Goal: Task Accomplishment & Management: Use online tool/utility

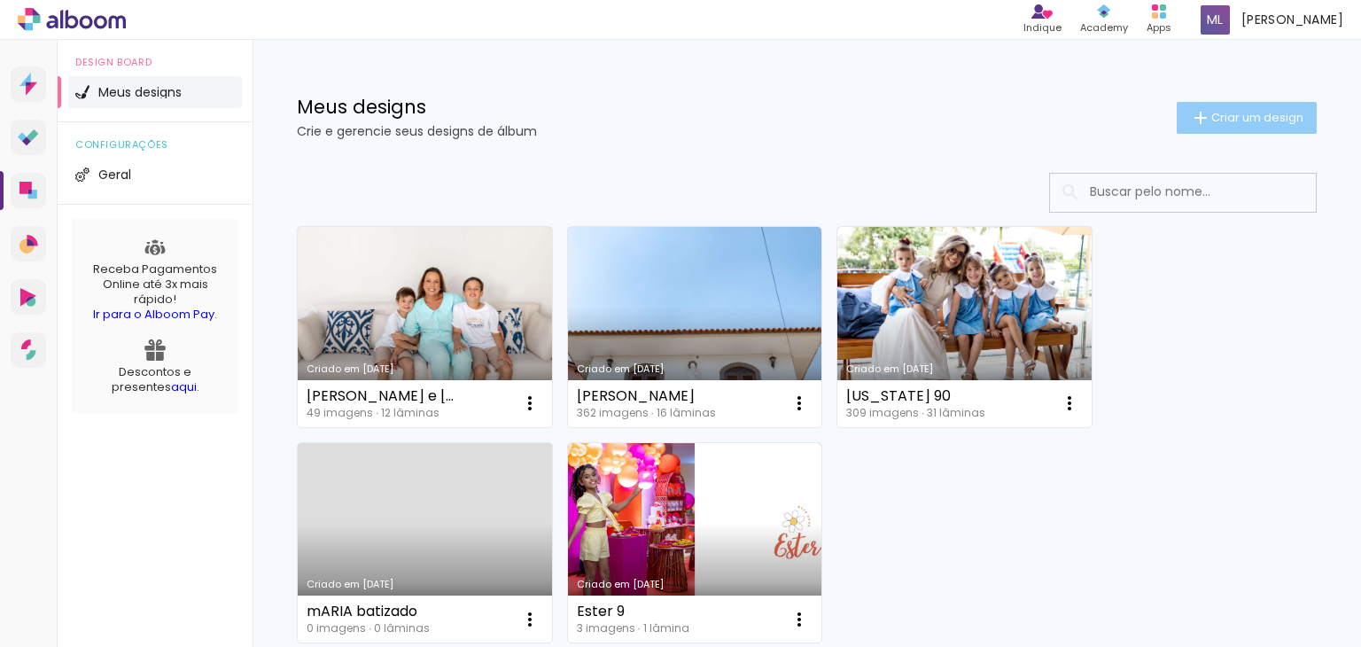
click at [1245, 118] on span "Criar um design" at bounding box center [1257, 118] width 92 height 12
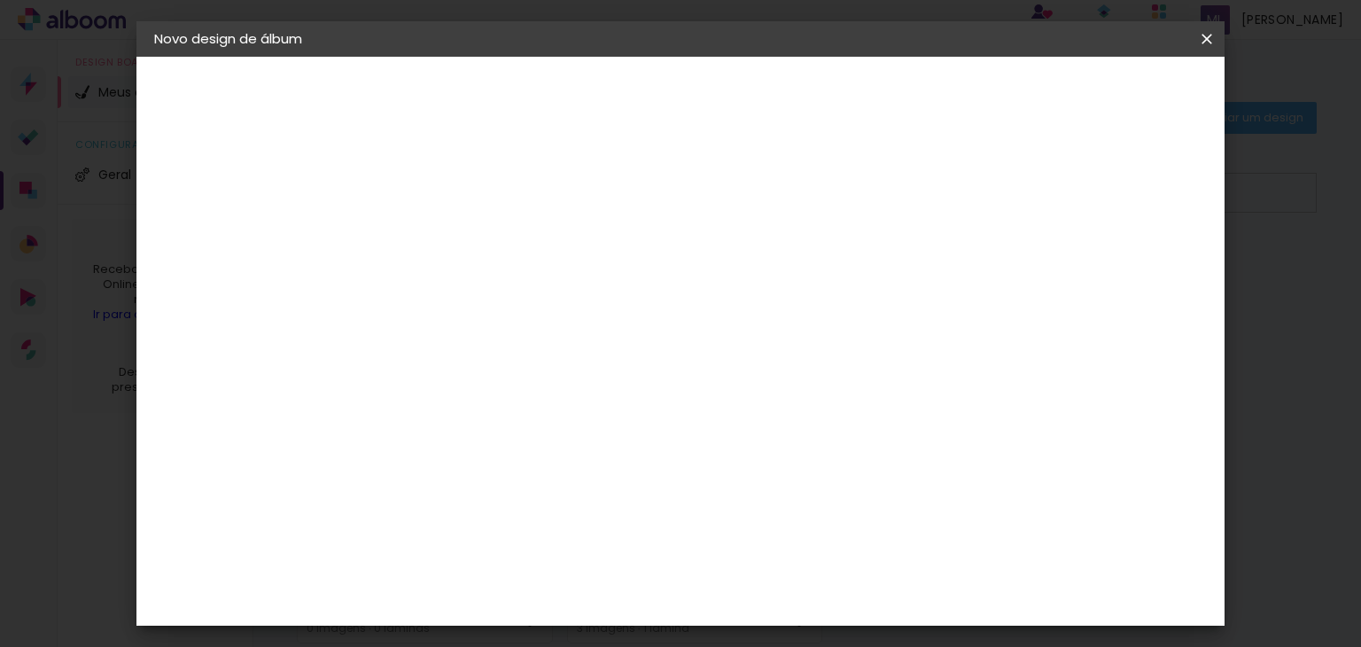
click at [444, 235] on input at bounding box center [444, 237] width 0 height 27
type input "batizado Benício"
type paper-input "batizado Benício"
click at [625, 86] on paper-button "Avançar" at bounding box center [582, 94] width 87 height 30
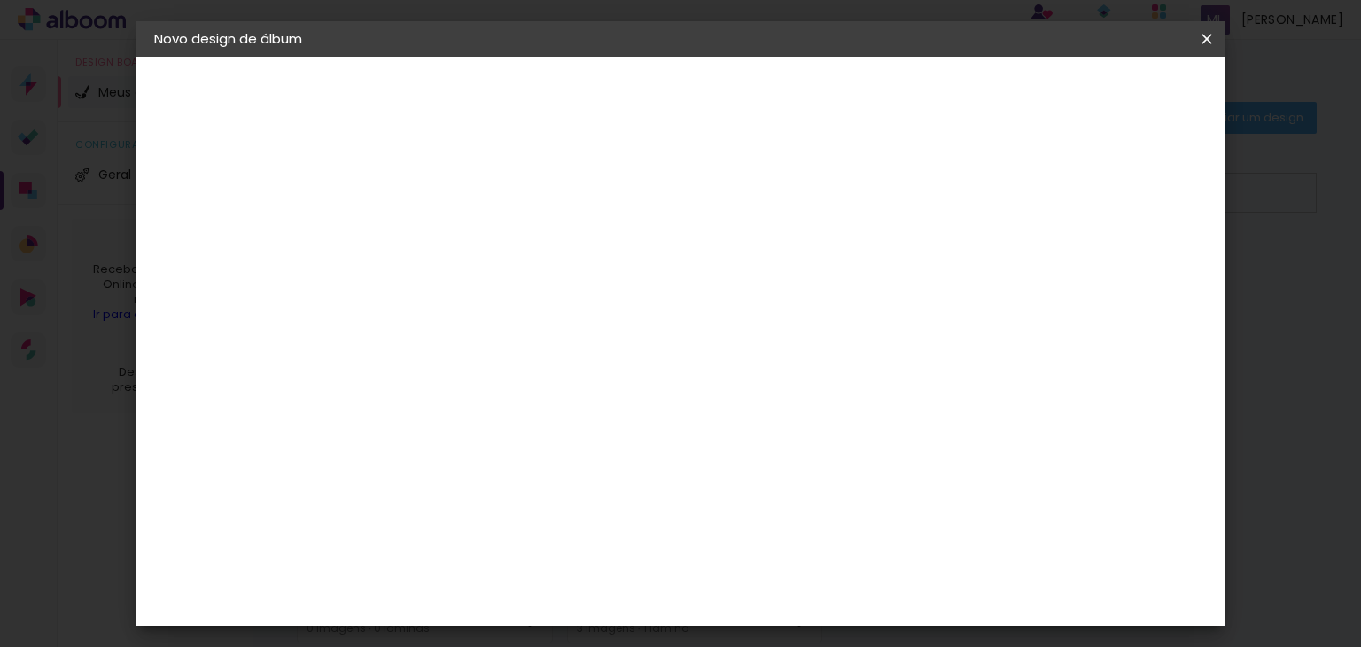
click at [547, 578] on div "DreambooksPro" at bounding box center [488, 585] width 115 height 14
click at [0, 0] on slot "Avançar" at bounding box center [0, 0] width 0 height 0
click at [585, 248] on div "Opções disponíveis Álbum Réplica Pequena Réplica Grande Tamanho Escolha o taman…" at bounding box center [488, 337] width 191 height 331
click at [585, 256] on div "Opções disponíveis Álbum Réplica Pequena Réplica Grande Tamanho Escolha o taman…" at bounding box center [488, 337] width 191 height 331
click at [540, 287] on paper-input-container "Linha" at bounding box center [489, 309] width 103 height 45
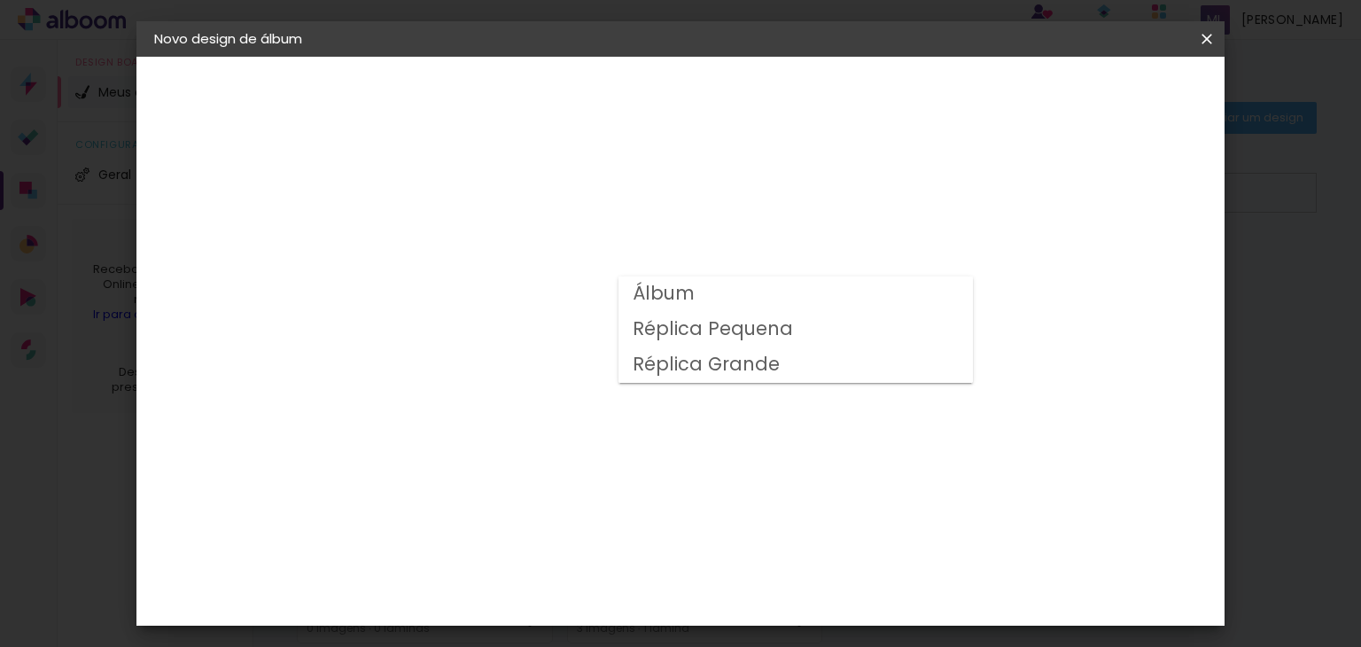
click at [893, 302] on paper-item "Álbum" at bounding box center [795, 293] width 354 height 35
type input "Álbum"
click at [563, 627] on span "25 × 25" at bounding box center [522, 645] width 82 height 36
click at [0, 0] on slot "Avançar" at bounding box center [0, 0] width 0 height 0
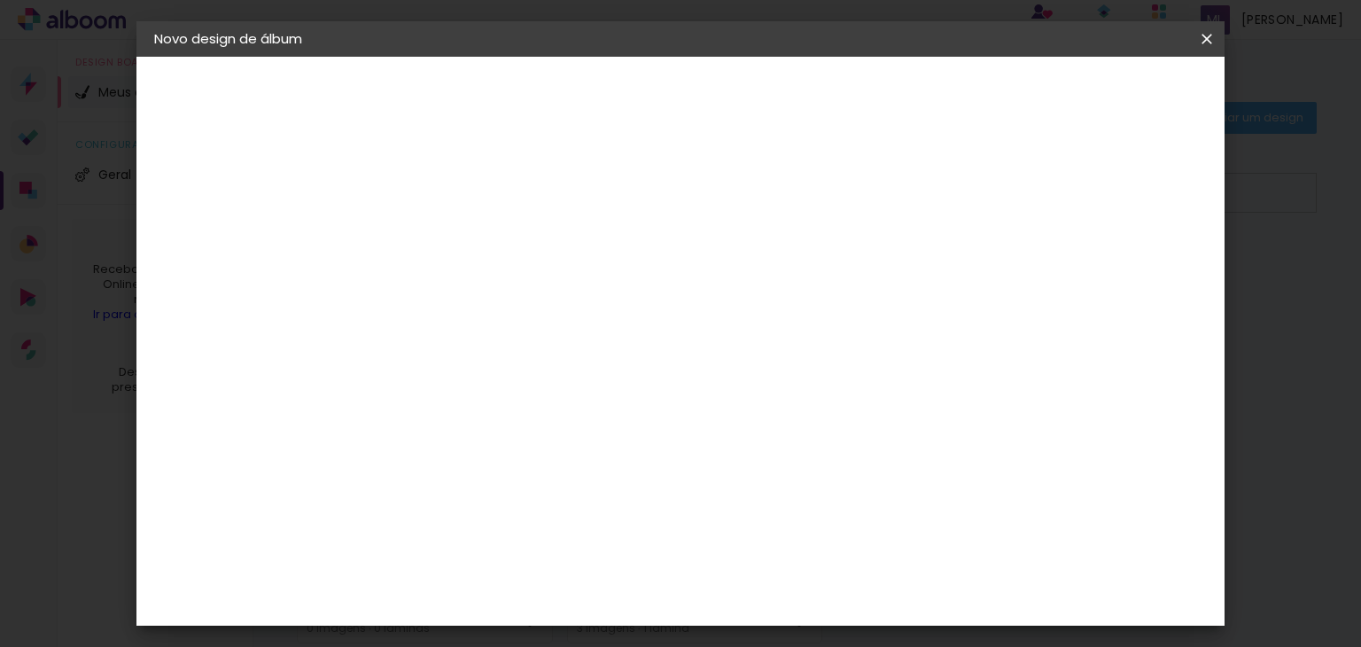
click at [928, 89] on span "Iniciar design" at bounding box center [888, 94] width 81 height 12
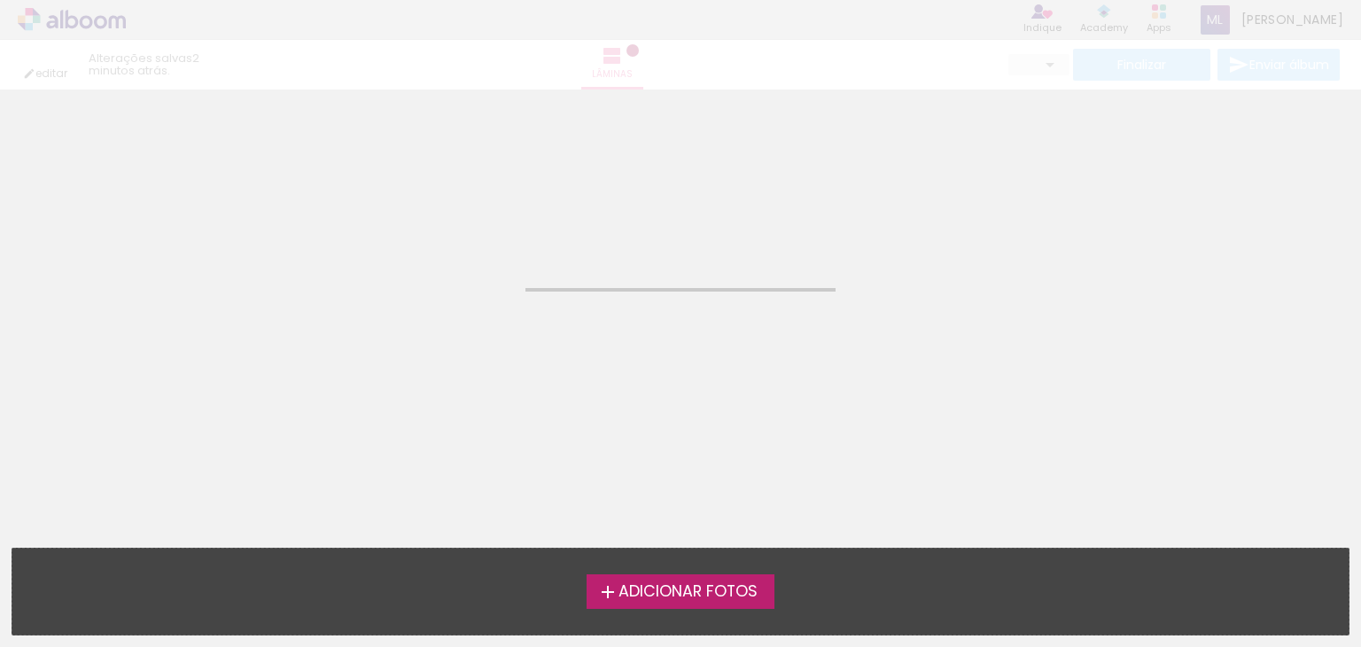
click at [747, 589] on span "Adicionar Fotos" at bounding box center [687, 592] width 139 height 16
click at [0, 0] on input "file" at bounding box center [0, 0] width 0 height 0
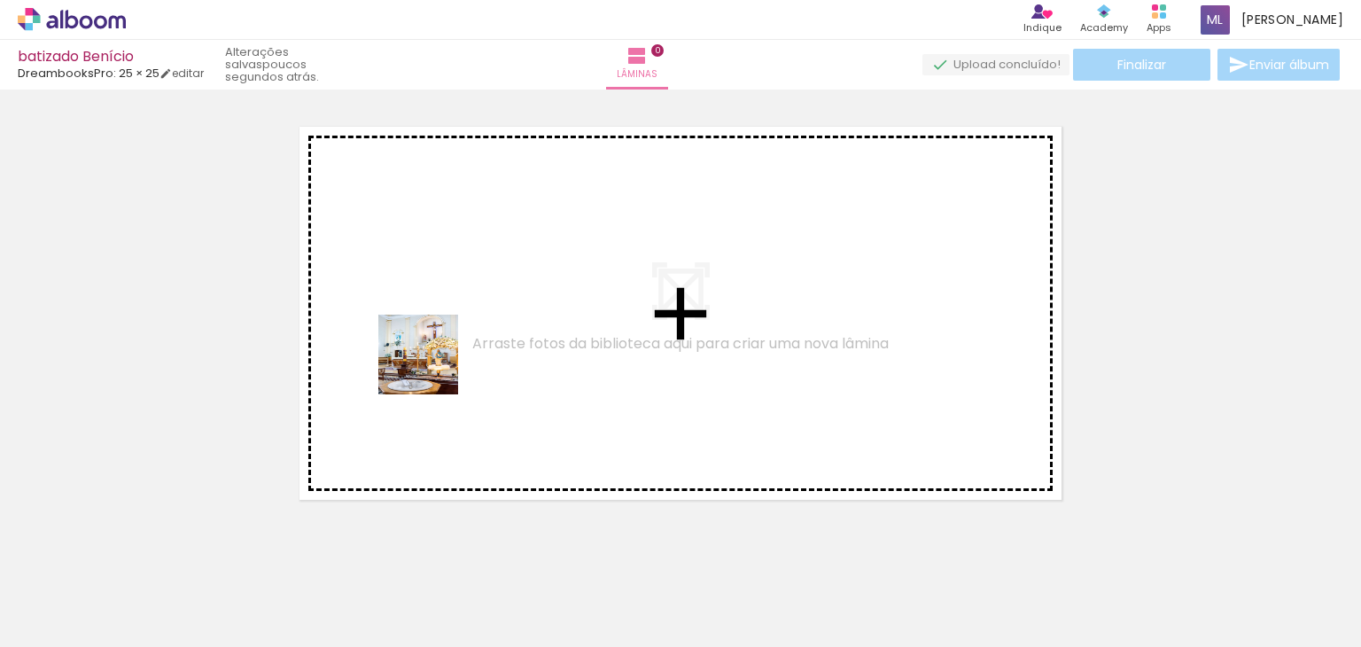
drag, startPoint x: 198, startPoint y: 593, endPoint x: 372, endPoint y: 529, distance: 185.0
click at [467, 338] on quentale-workspace at bounding box center [680, 323] width 1361 height 647
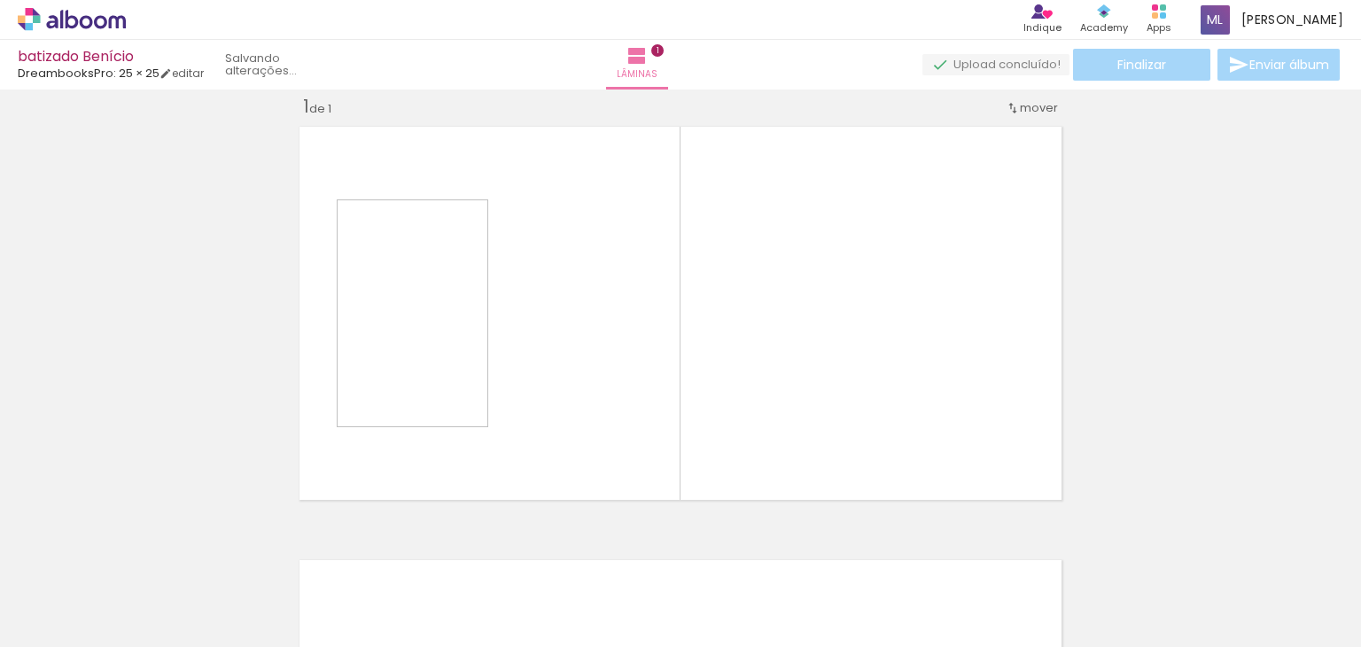
scroll to position [22, 0]
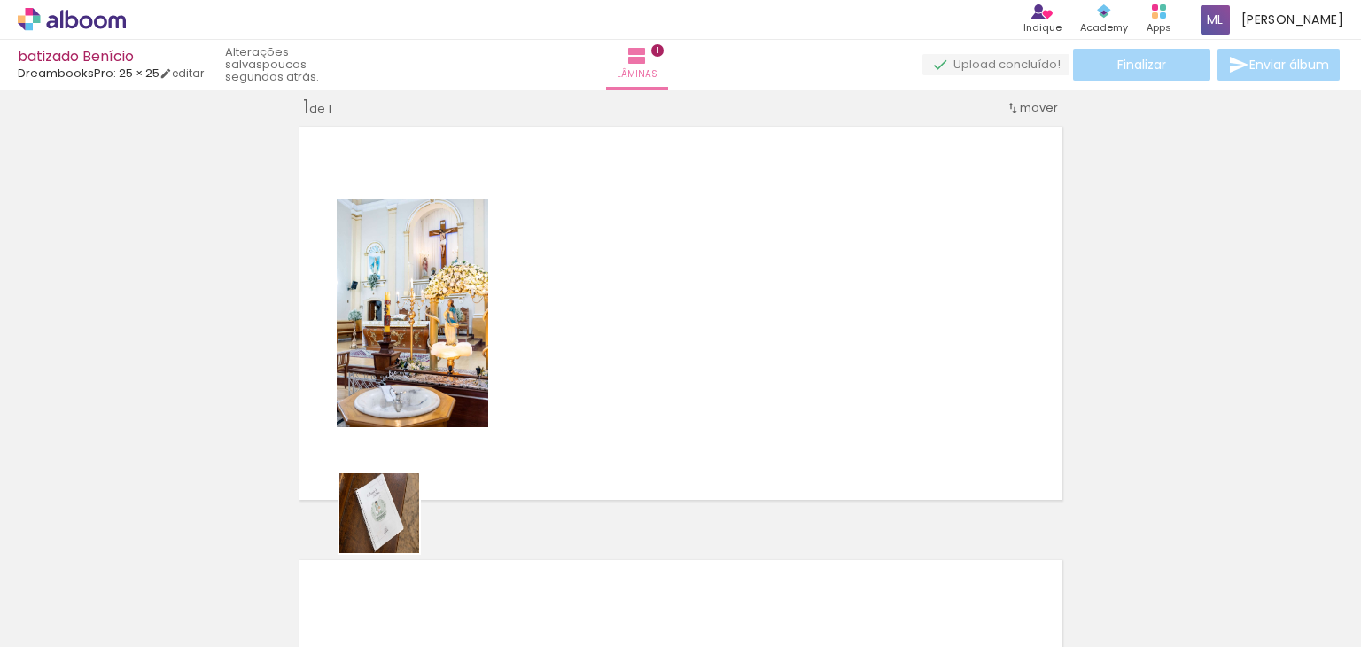
drag, startPoint x: 312, startPoint y: 587, endPoint x: 480, endPoint y: 496, distance: 191.5
click at [504, 442] on quentale-workspace at bounding box center [680, 323] width 1361 height 647
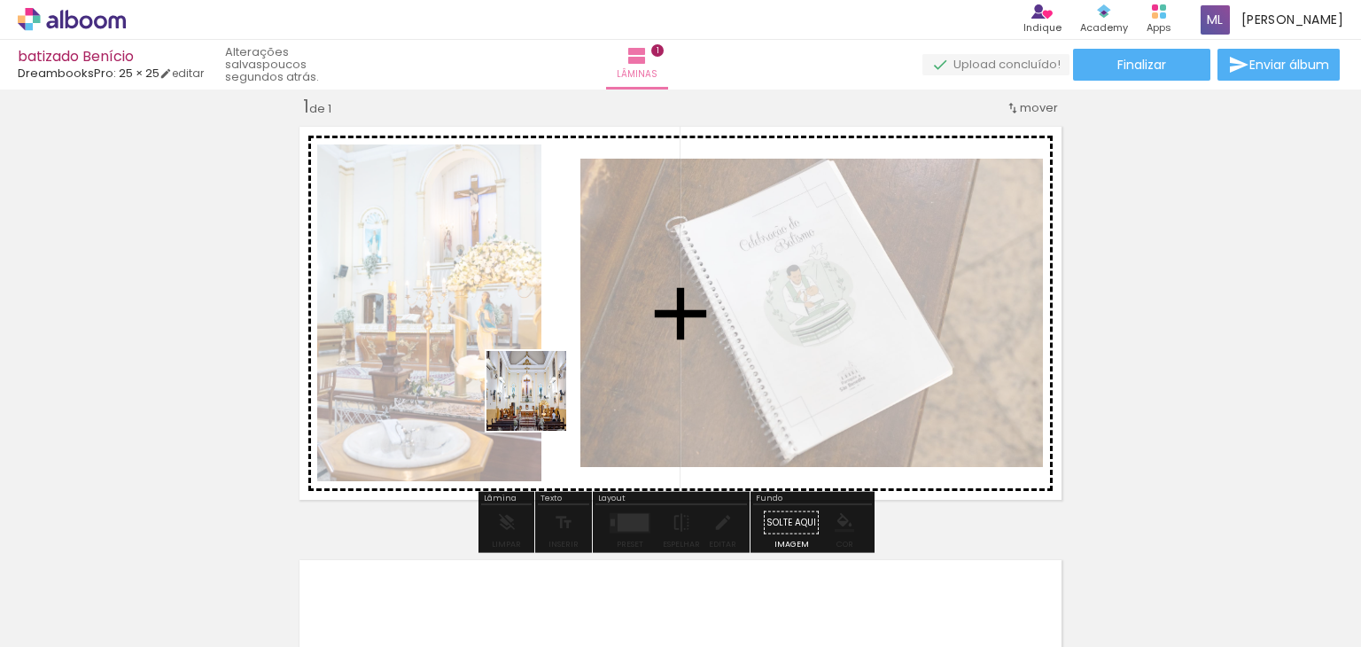
drag, startPoint x: 400, startPoint y: 592, endPoint x: 540, endPoint y: 404, distance: 233.7
click at [540, 404] on quentale-workspace at bounding box center [680, 323] width 1361 height 647
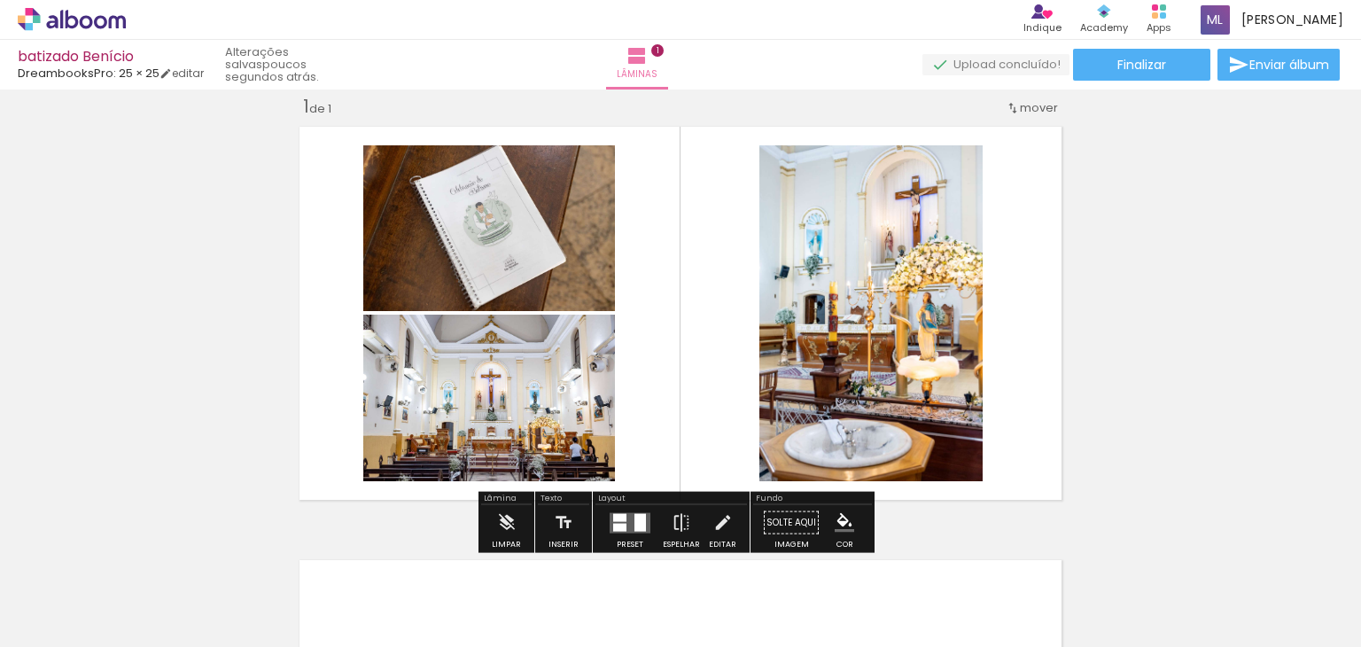
drag, startPoint x: 566, startPoint y: 581, endPoint x: 581, endPoint y: 429, distance: 153.1
click at [581, 429] on quentale-workspace at bounding box center [680, 323] width 1361 height 647
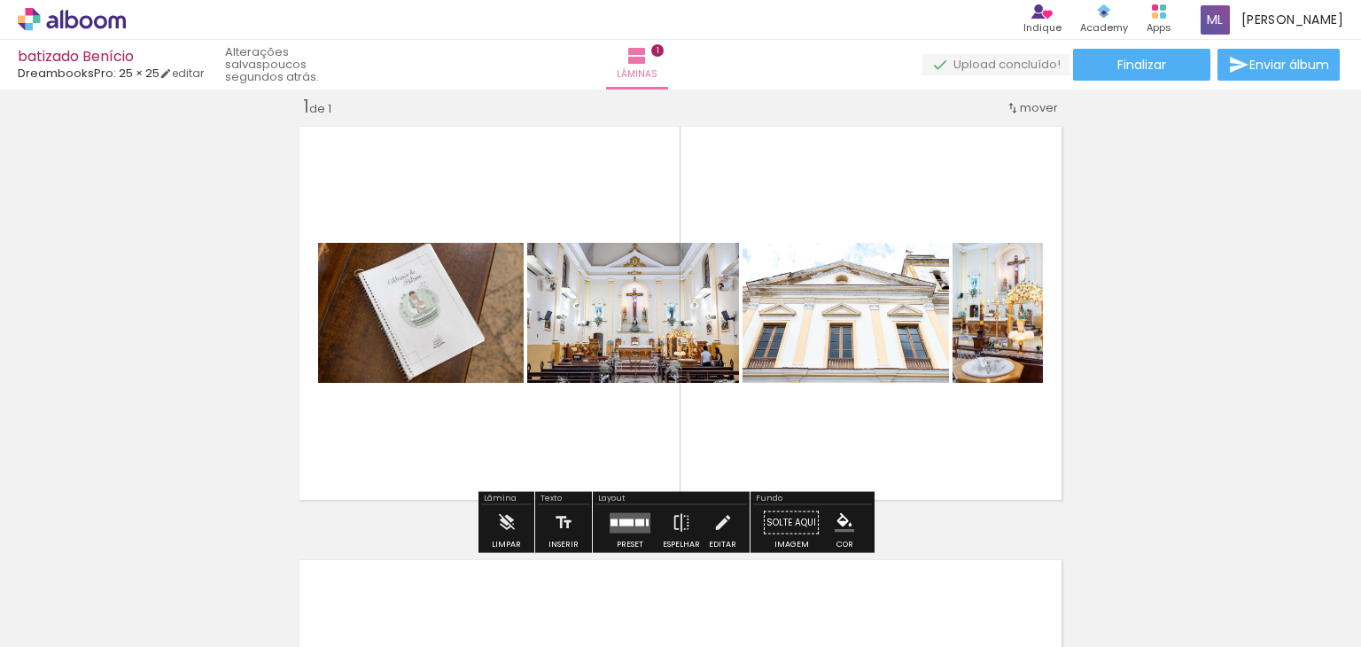
click at [629, 513] on quentale-layouter at bounding box center [630, 522] width 41 height 20
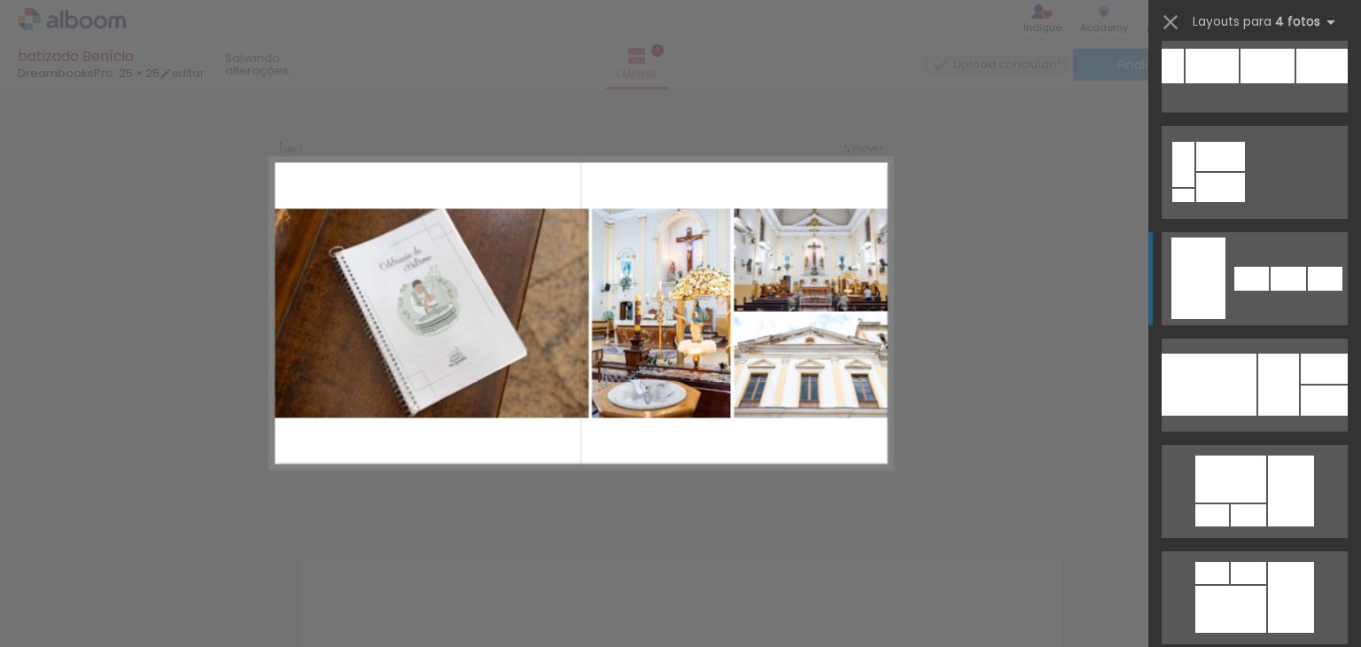
scroll to position [1418, 0]
click at [1278, 82] on div at bounding box center [1267, 65] width 54 height 35
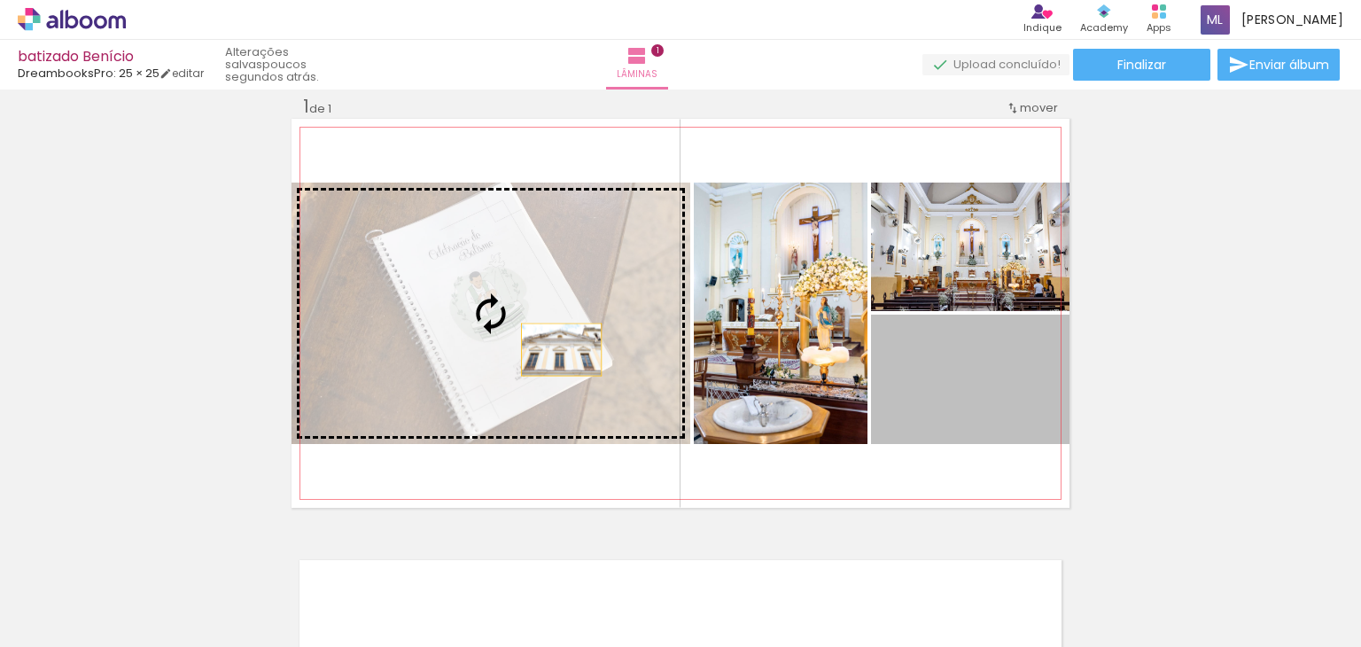
drag, startPoint x: 1022, startPoint y: 411, endPoint x: 486, endPoint y: 338, distance: 541.0
click at [0, 0] on slot at bounding box center [0, 0] width 0 height 0
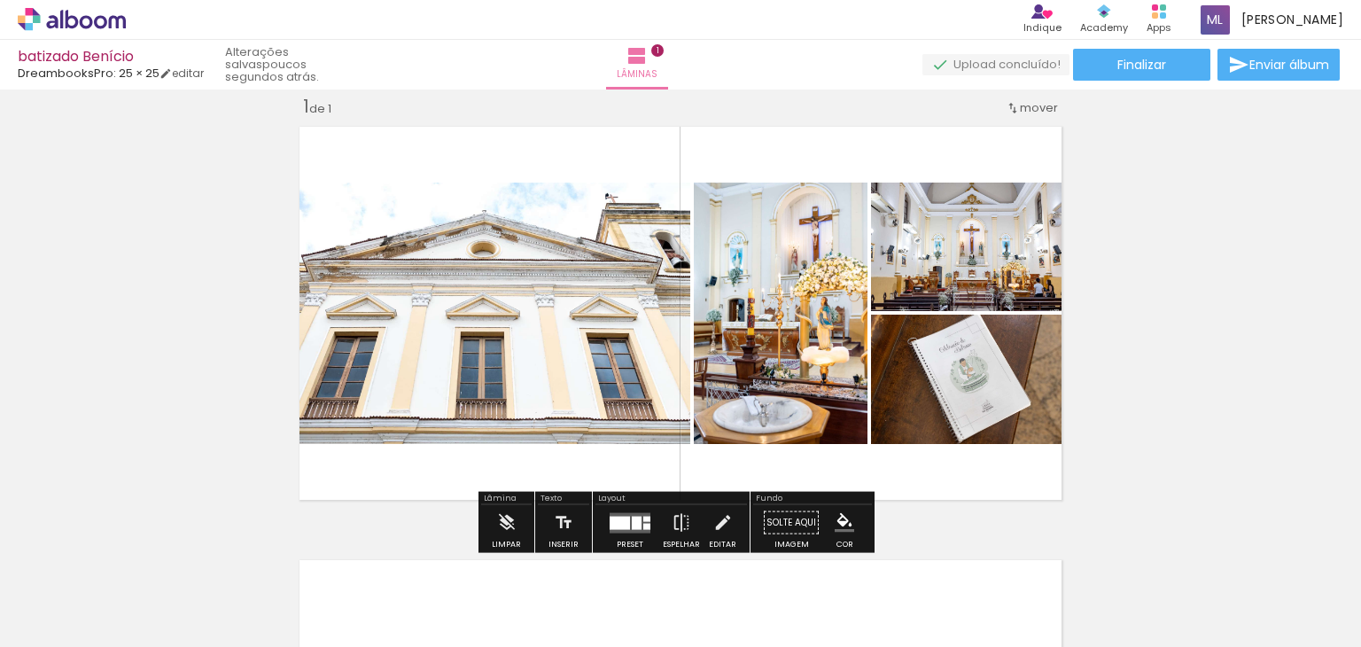
click at [1138, 338] on div "Inserir lâmina 1 de 1" at bounding box center [680, 507] width 1361 height 867
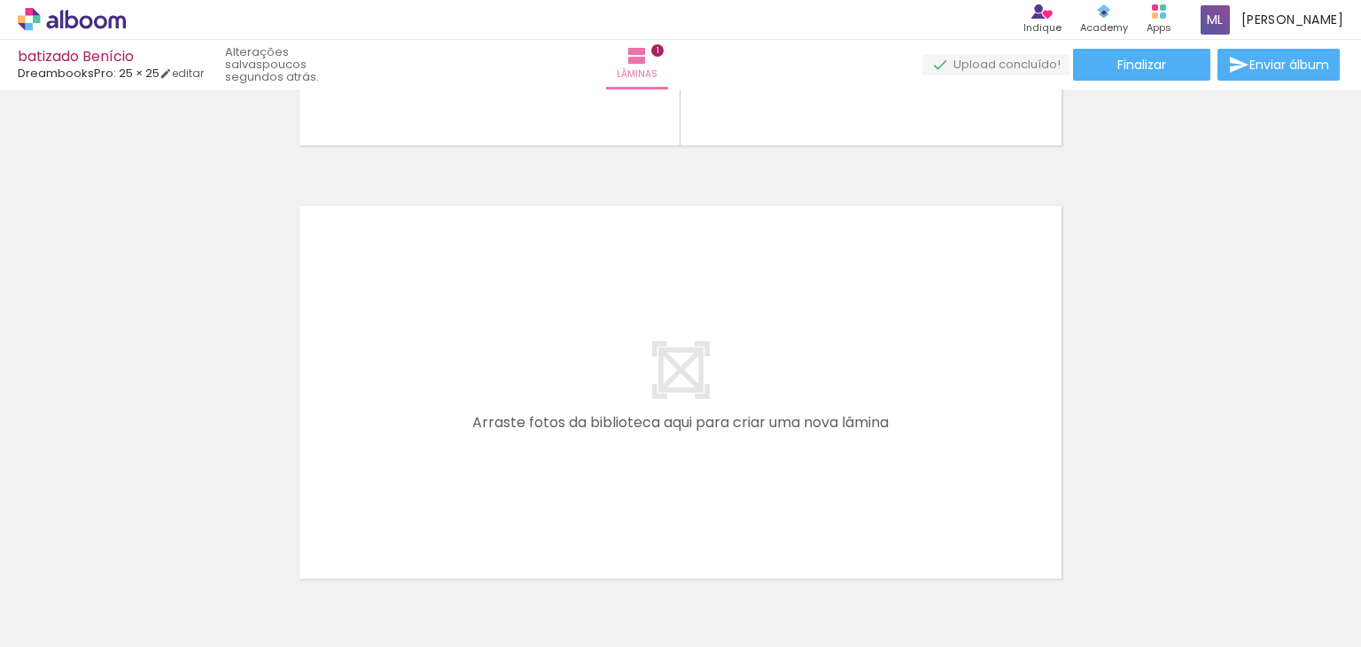
scroll to position [465, 0]
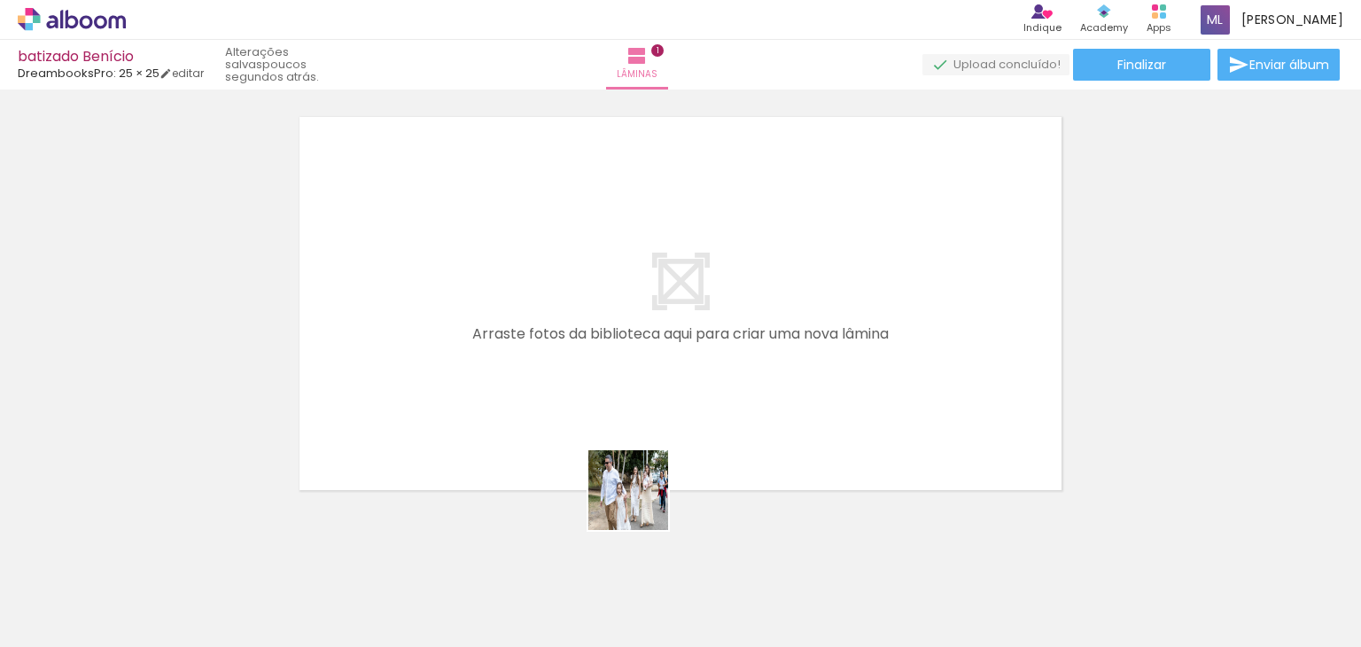
drag, startPoint x: 695, startPoint y: 608, endPoint x: 755, endPoint y: 532, distance: 95.9
click at [595, 375] on quentale-workspace at bounding box center [680, 323] width 1361 height 647
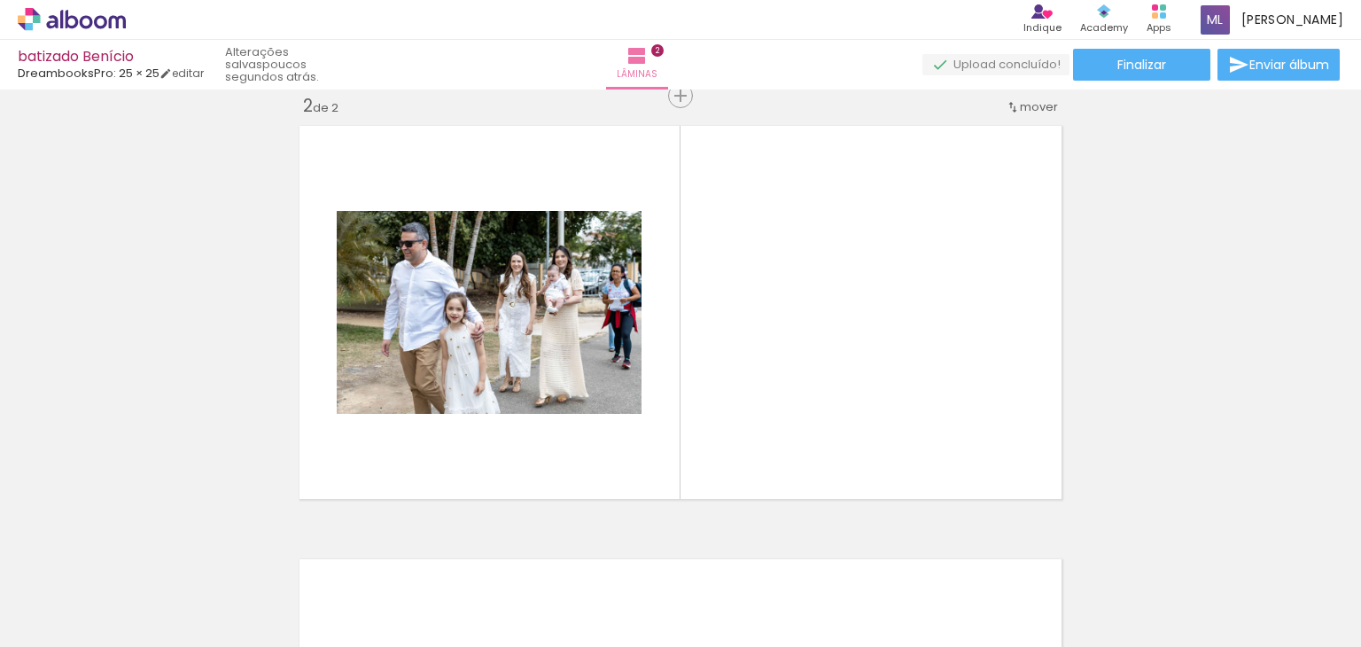
scroll to position [455, 0]
drag, startPoint x: 808, startPoint y: 611, endPoint x: 786, endPoint y: 483, distance: 130.4
click at [740, 435] on quentale-workspace at bounding box center [680, 323] width 1361 height 647
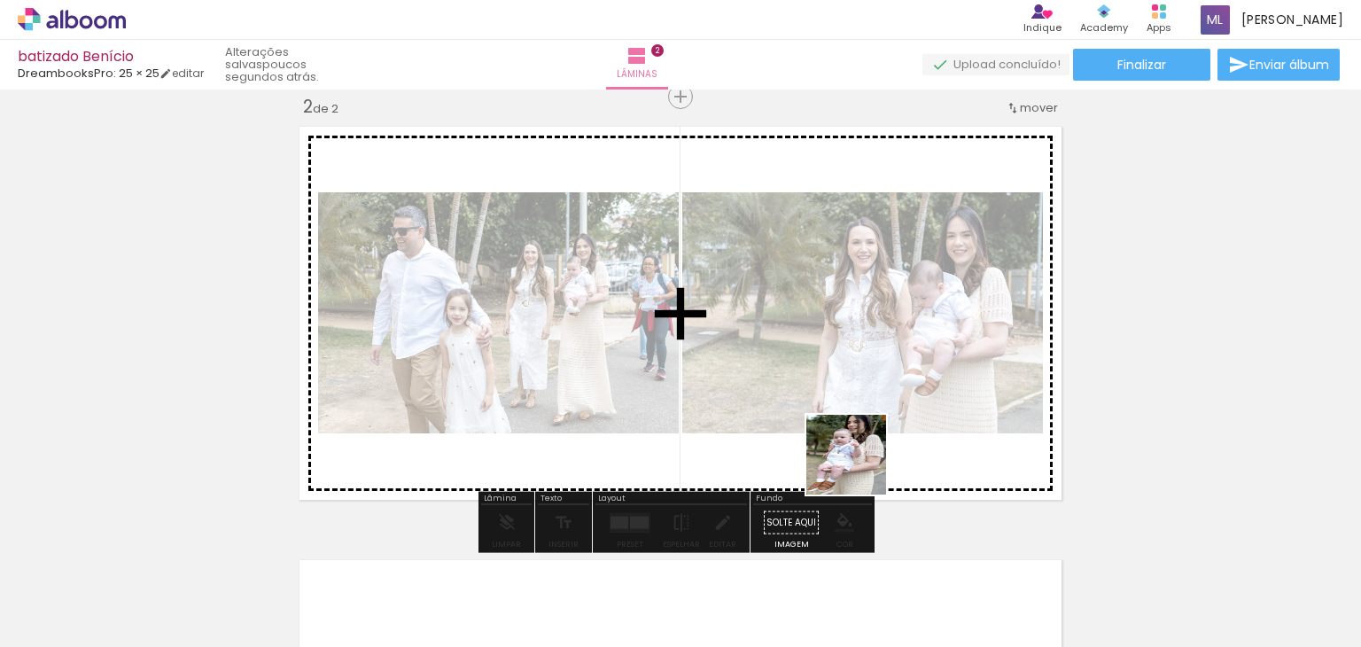
drag, startPoint x: 874, startPoint y: 596, endPoint x: 846, endPoint y: 424, distance: 174.1
click at [850, 425] on quentale-workspace at bounding box center [680, 323] width 1361 height 647
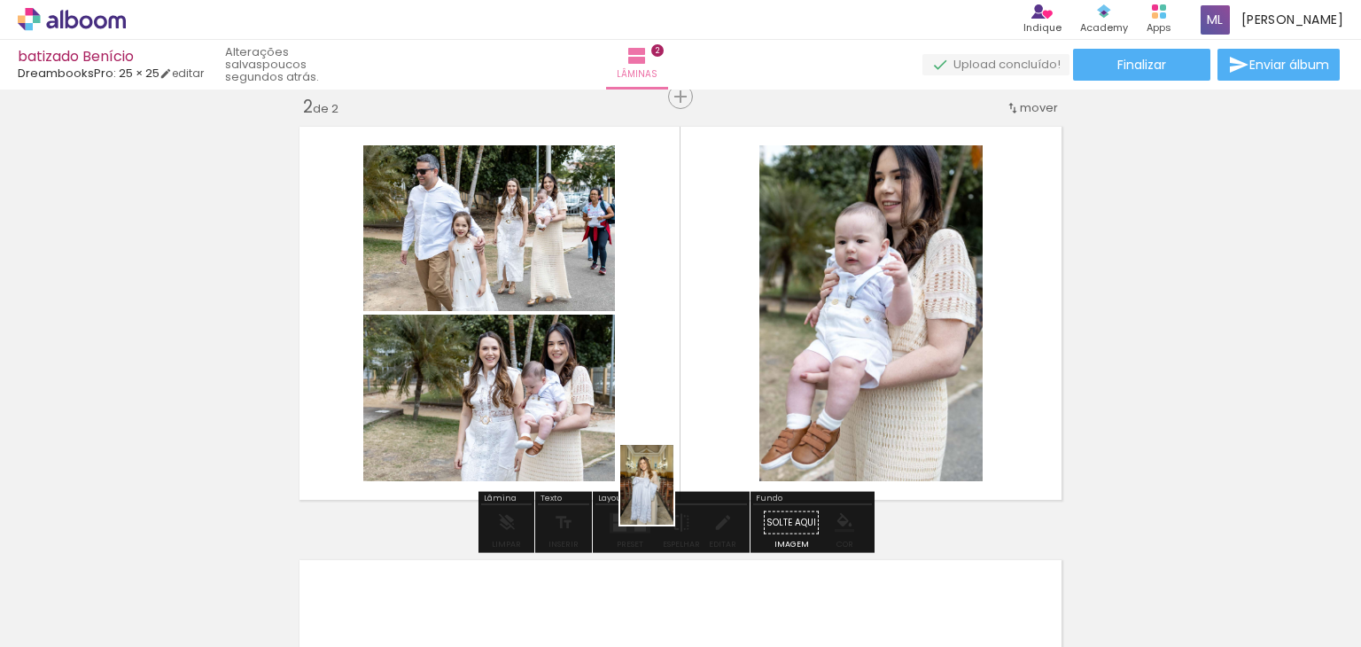
drag, startPoint x: 483, startPoint y: 609, endPoint x: 673, endPoint y: 498, distance: 220.3
click at [673, 498] on quentale-workspace at bounding box center [680, 323] width 1361 height 647
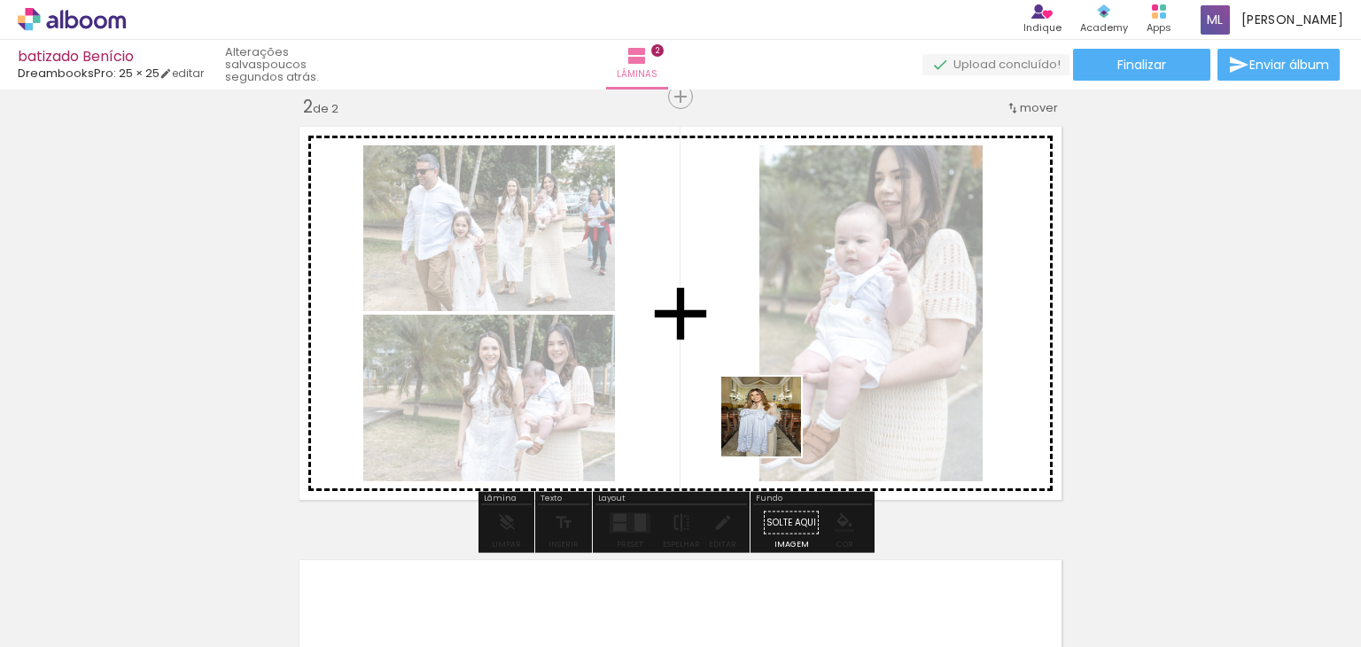
drag, startPoint x: 481, startPoint y: 618, endPoint x: 774, endPoint y: 430, distance: 348.2
click at [774, 430] on quentale-workspace at bounding box center [680, 323] width 1361 height 647
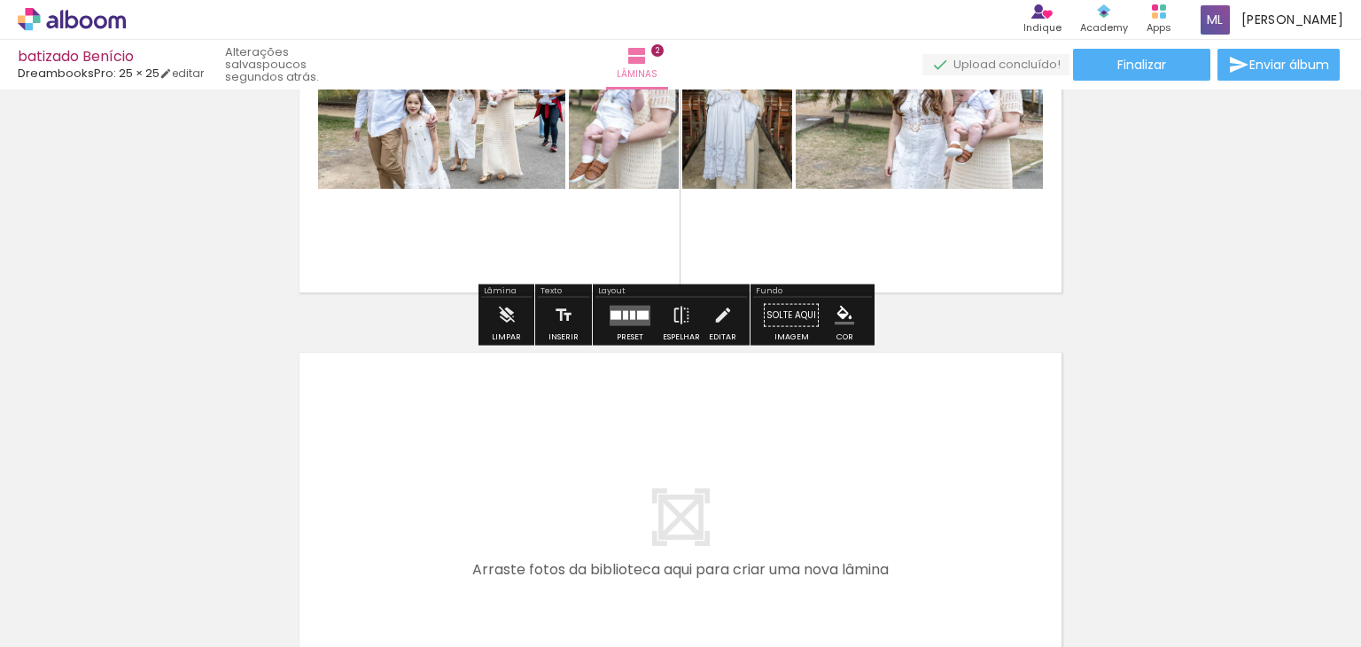
scroll to position [810, 0]
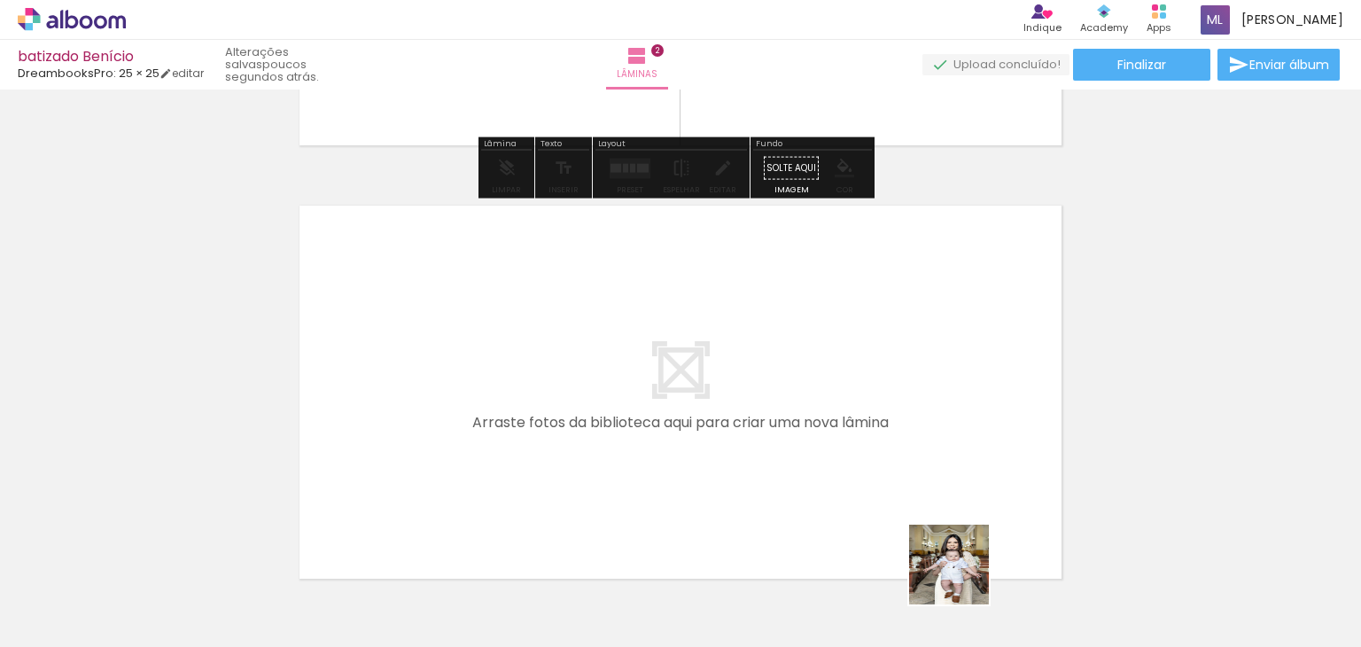
drag, startPoint x: 962, startPoint y: 578, endPoint x: 902, endPoint y: 411, distance: 177.1
click at [902, 411] on quentale-workspace at bounding box center [680, 323] width 1361 height 647
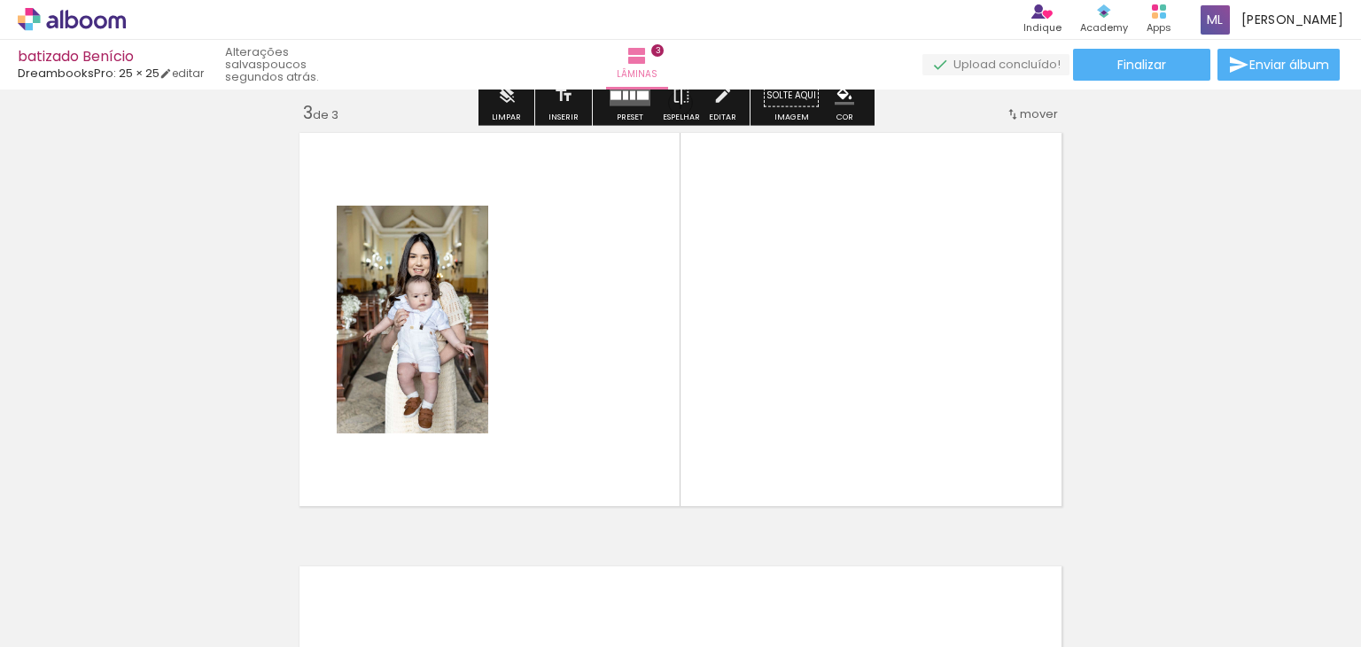
scroll to position [889, 0]
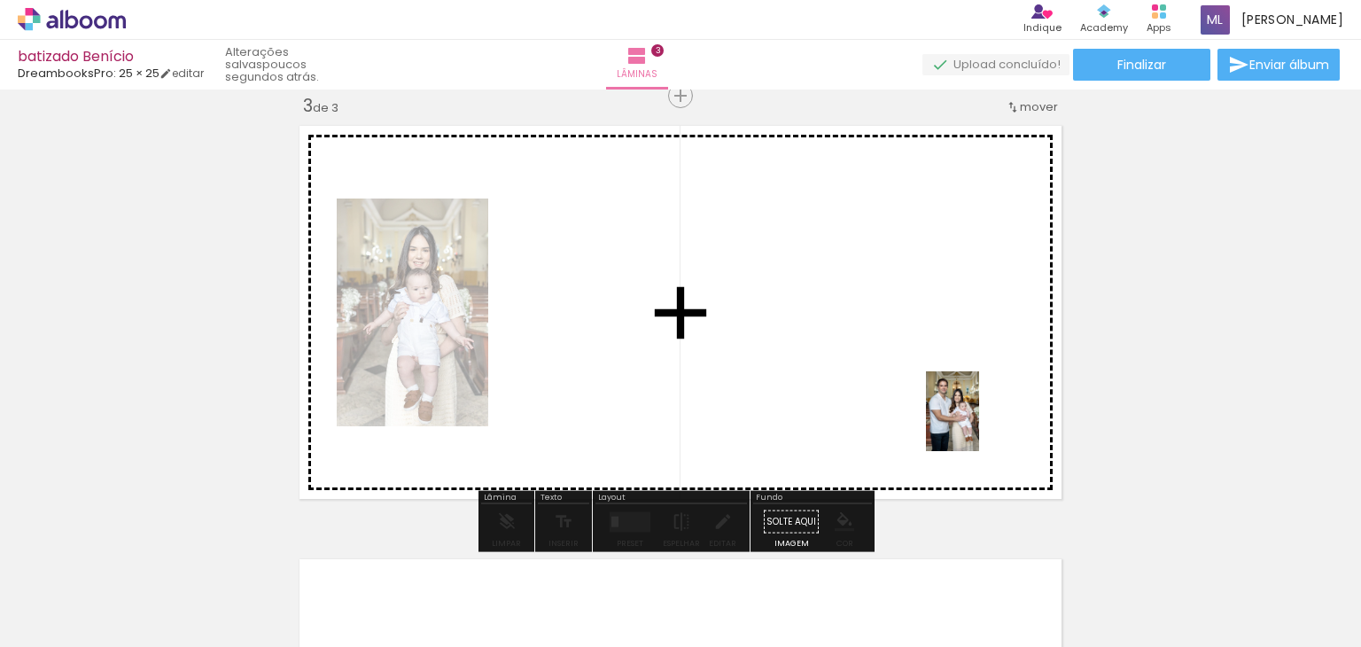
drag, startPoint x: 1079, startPoint y: 595, endPoint x: 979, endPoint y: 424, distance: 198.1
click at [979, 424] on quentale-workspace at bounding box center [680, 323] width 1361 height 647
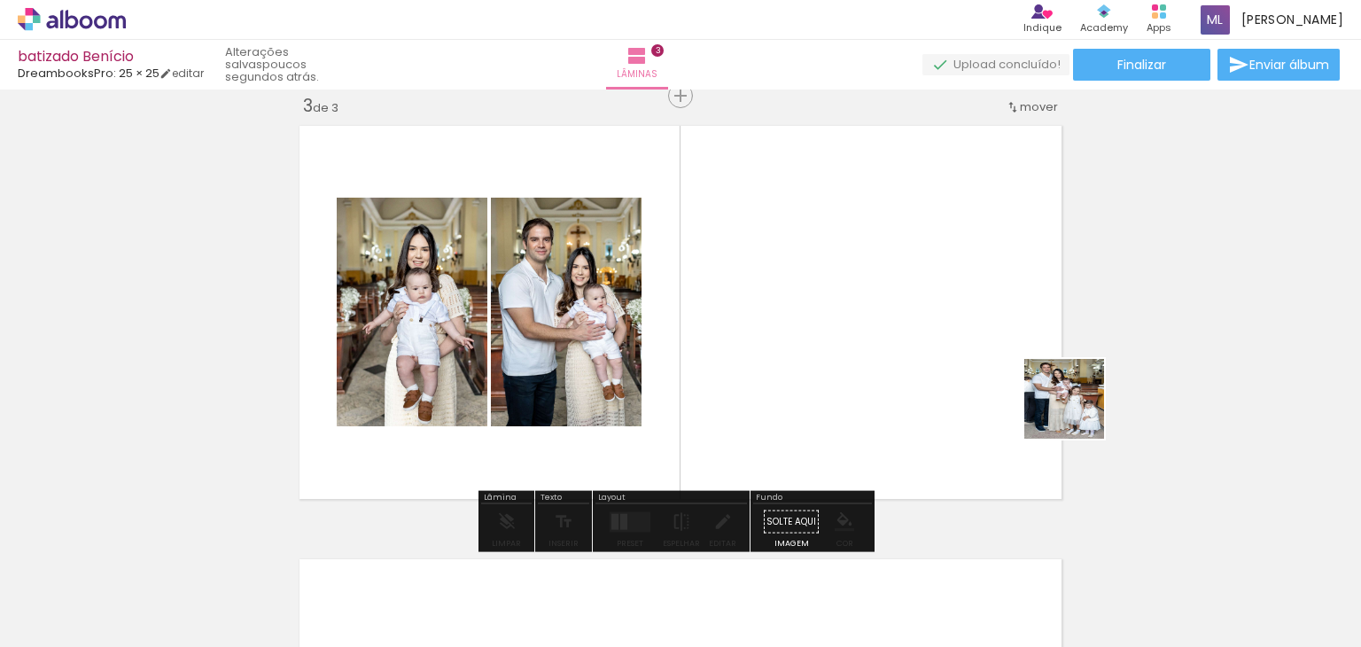
drag, startPoint x: 1207, startPoint y: 589, endPoint x: 1053, endPoint y: 384, distance: 256.4
click at [1053, 384] on quentale-workspace at bounding box center [680, 323] width 1361 height 647
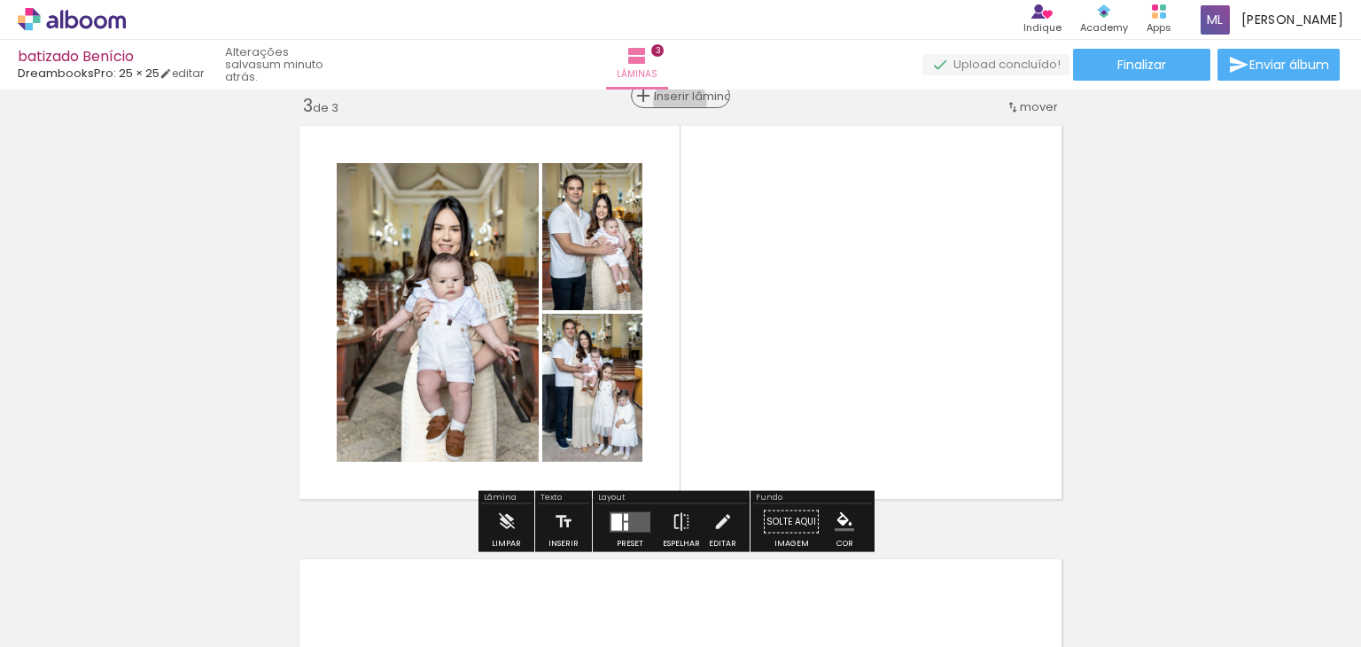
click at [678, 102] on span "Inserir lâmina" at bounding box center [688, 96] width 69 height 12
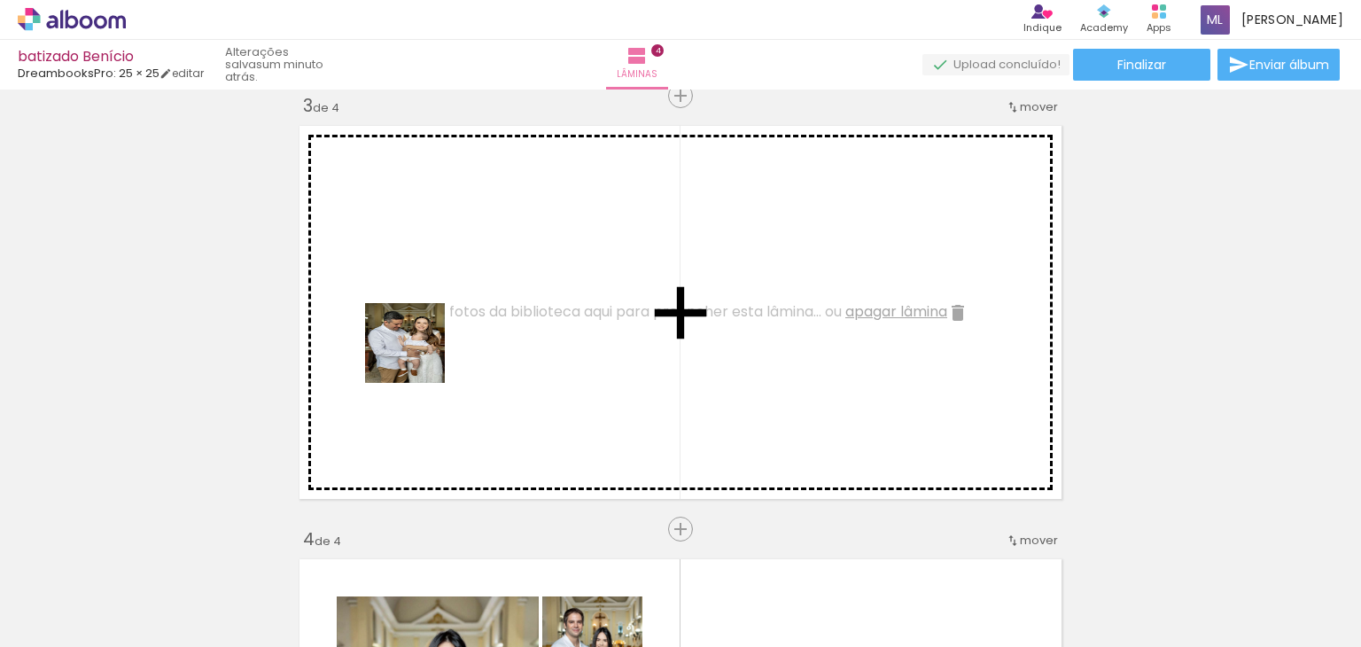
drag, startPoint x: 412, startPoint y: 585, endPoint x: 418, endPoint y: 356, distance: 228.7
click at [418, 356] on quentale-workspace at bounding box center [680, 323] width 1361 height 647
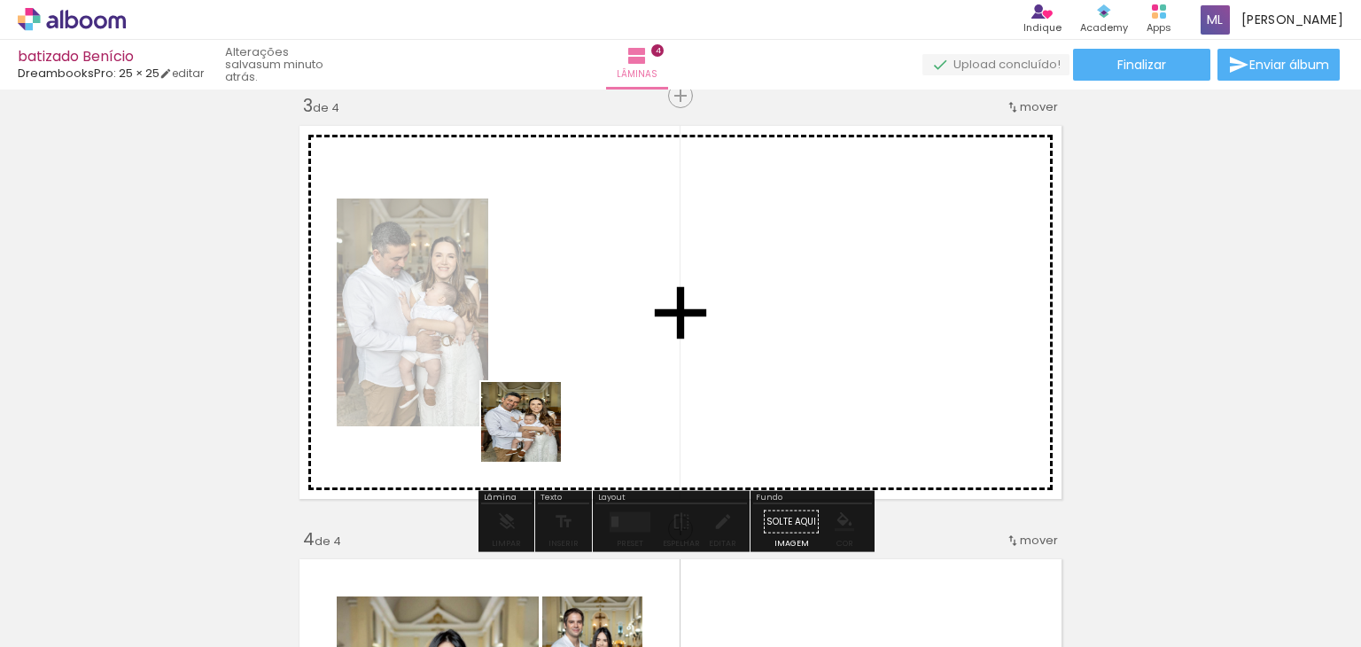
drag, startPoint x: 504, startPoint y: 582, endPoint x: 563, endPoint y: 353, distance: 236.2
click at [563, 353] on quentale-workspace at bounding box center [680, 323] width 1361 height 647
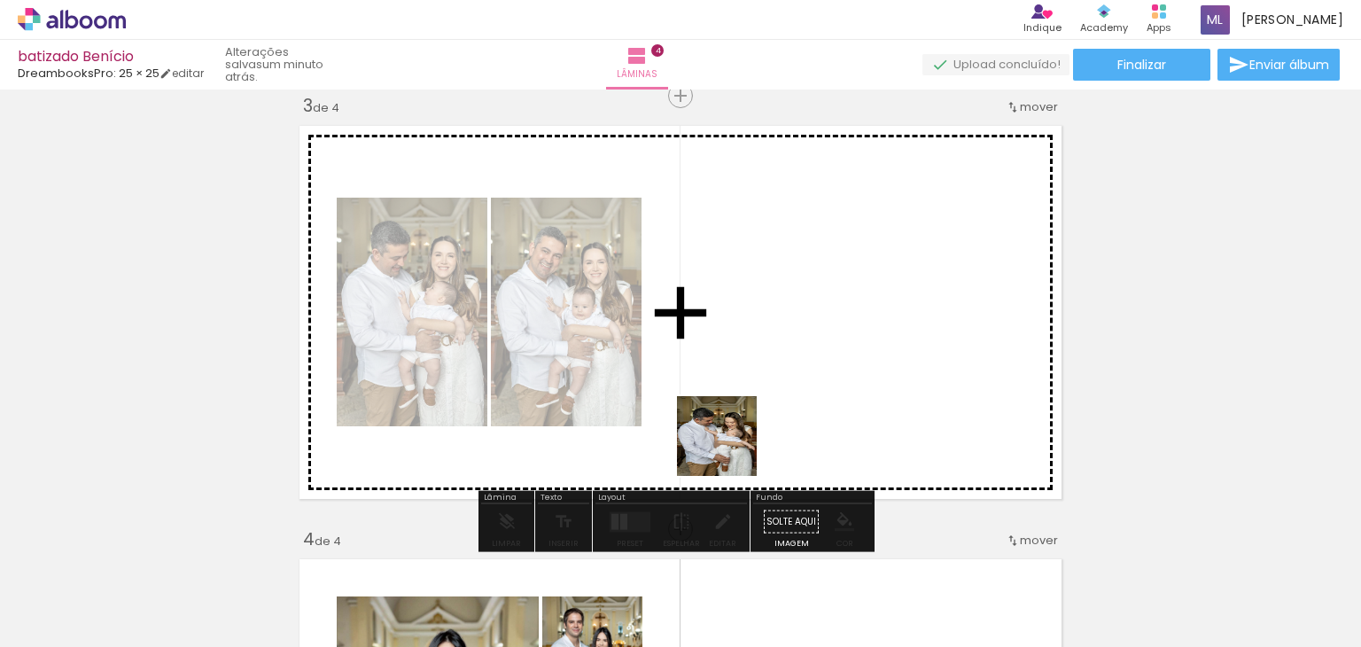
drag, startPoint x: 641, startPoint y: 587, endPoint x: 730, endPoint y: 449, distance: 164.2
click at [730, 449] on quentale-workspace at bounding box center [680, 323] width 1361 height 647
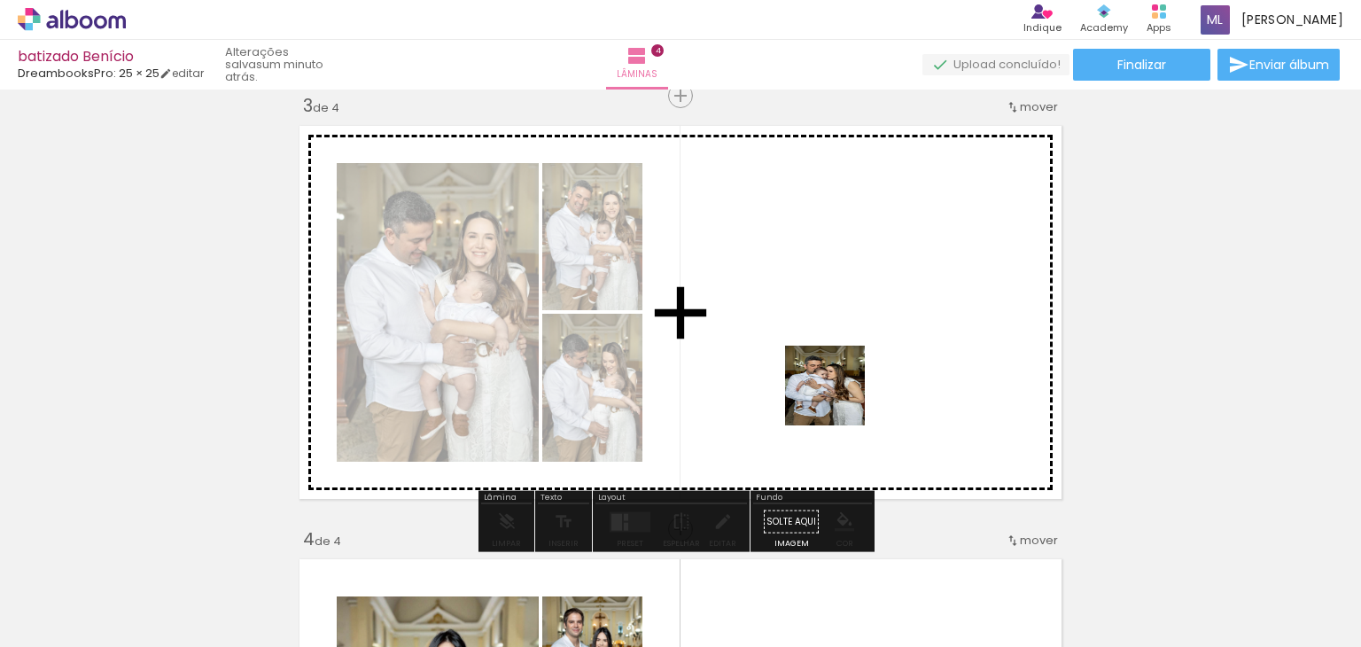
drag, startPoint x: 716, startPoint y: 586, endPoint x: 838, endPoint y: 399, distance: 223.4
click at [838, 399] on quentale-workspace at bounding box center [680, 323] width 1361 height 647
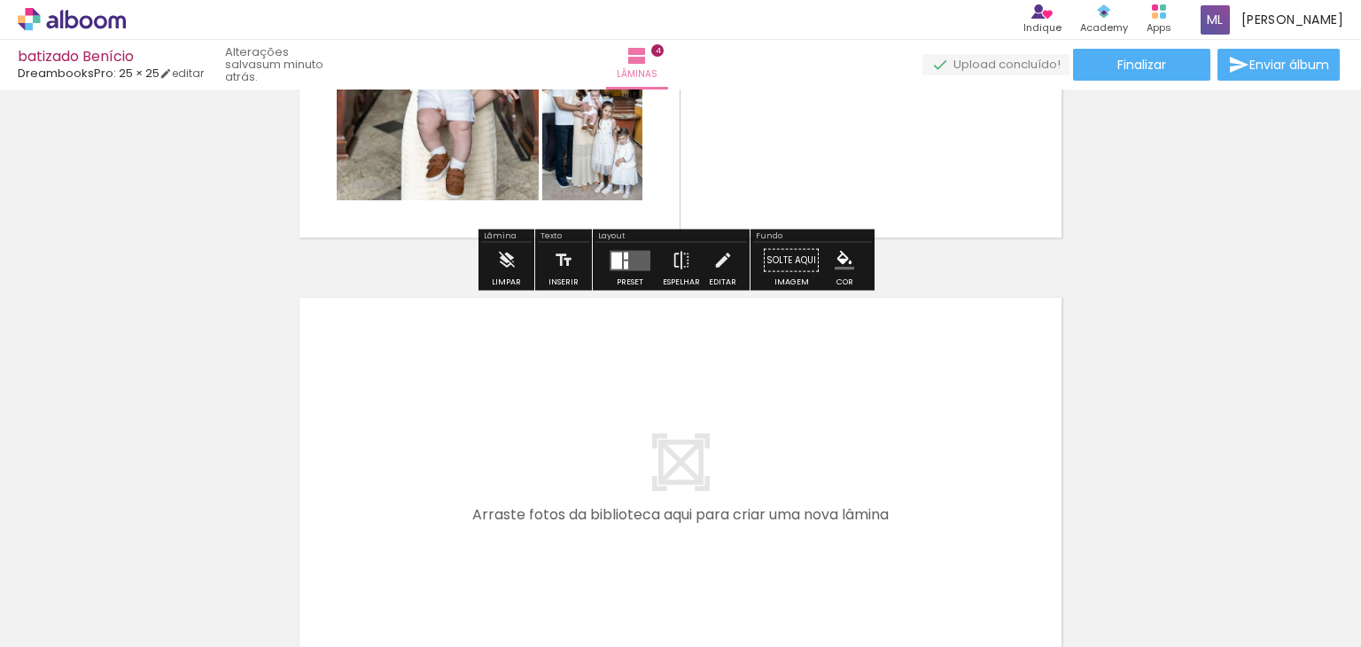
scroll to position [1687, 0]
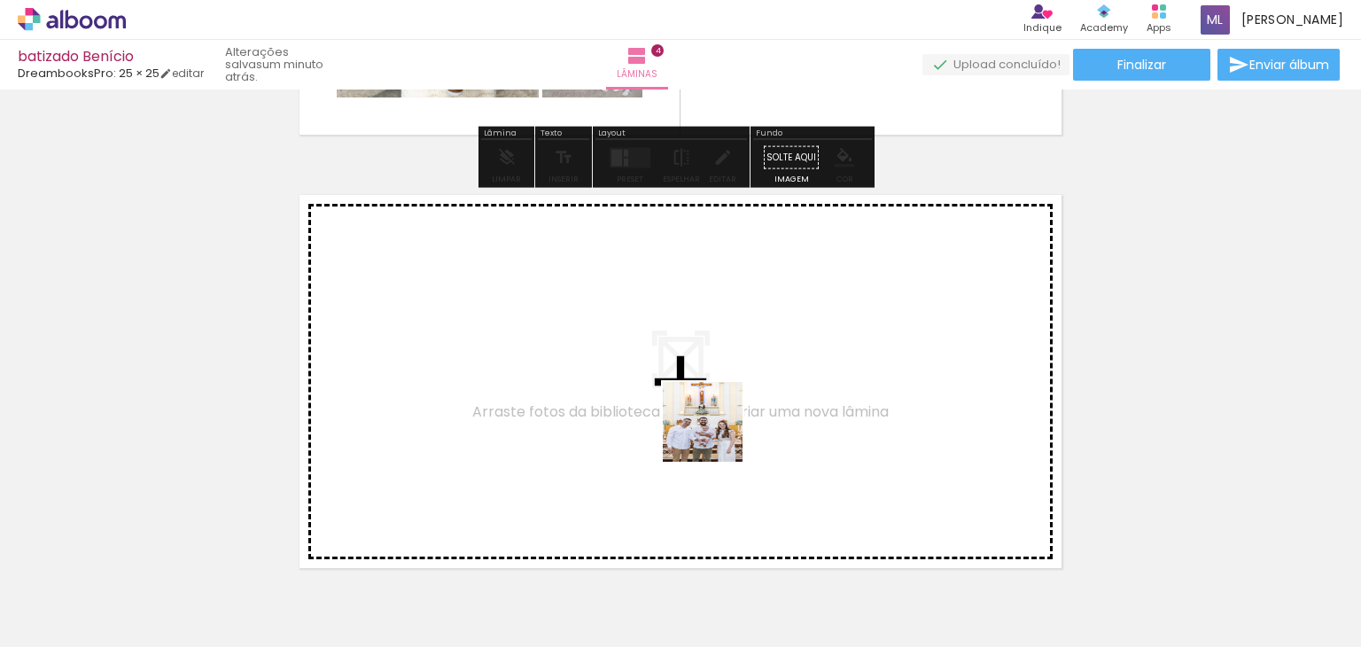
drag, startPoint x: 793, startPoint y: 603, endPoint x: 714, endPoint y: 433, distance: 187.5
click at [714, 433] on quentale-workspace at bounding box center [680, 323] width 1361 height 647
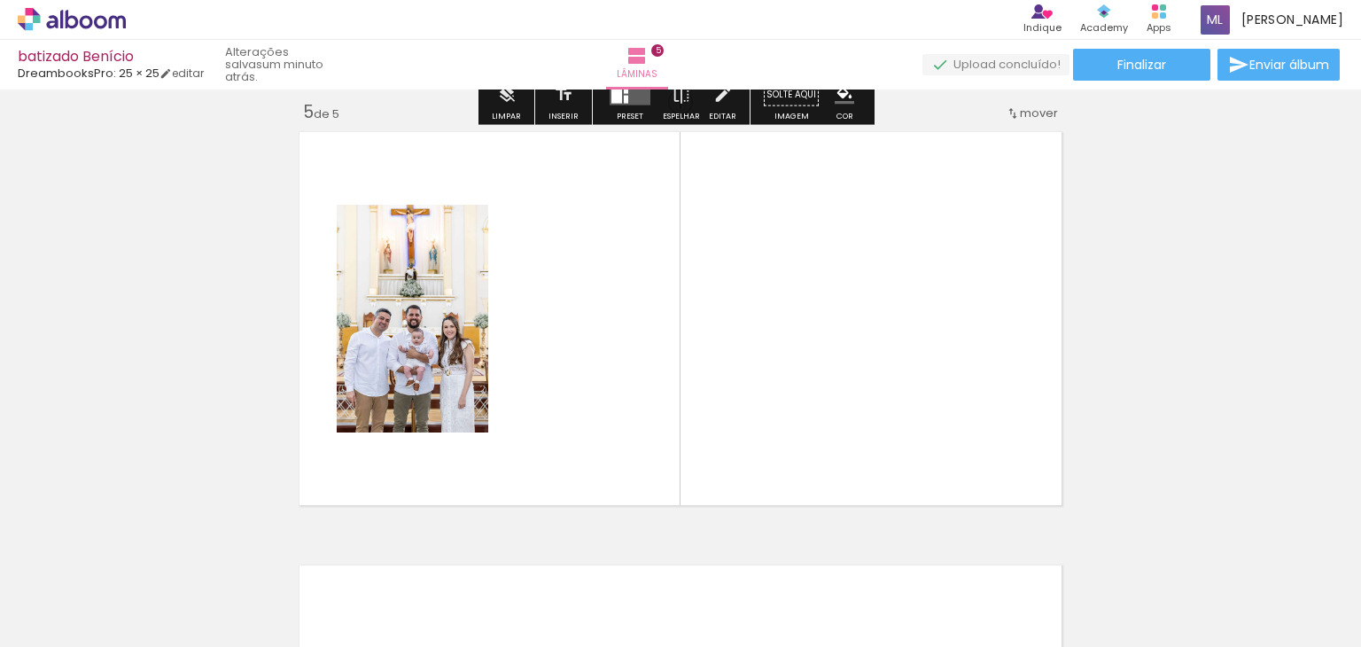
scroll to position [1755, 0]
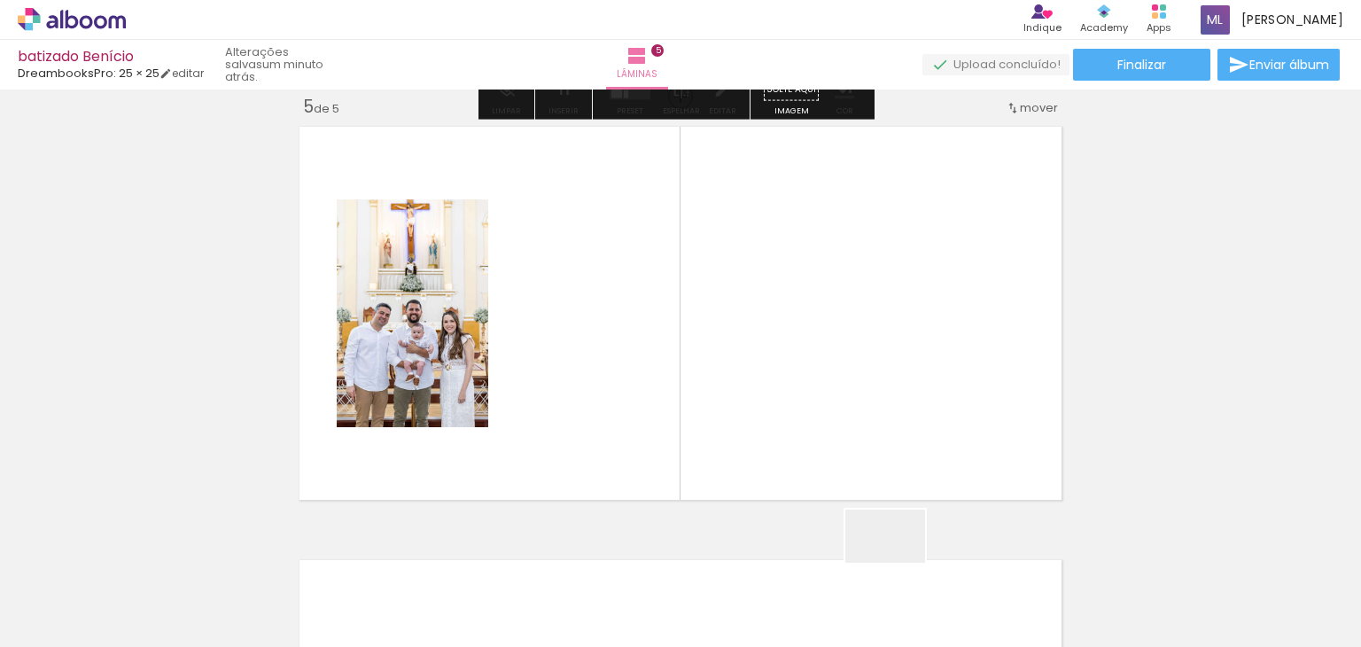
drag, startPoint x: 904, startPoint y: 577, endPoint x: 876, endPoint y: 390, distance: 188.9
click at [876, 390] on quentale-workspace at bounding box center [680, 323] width 1361 height 647
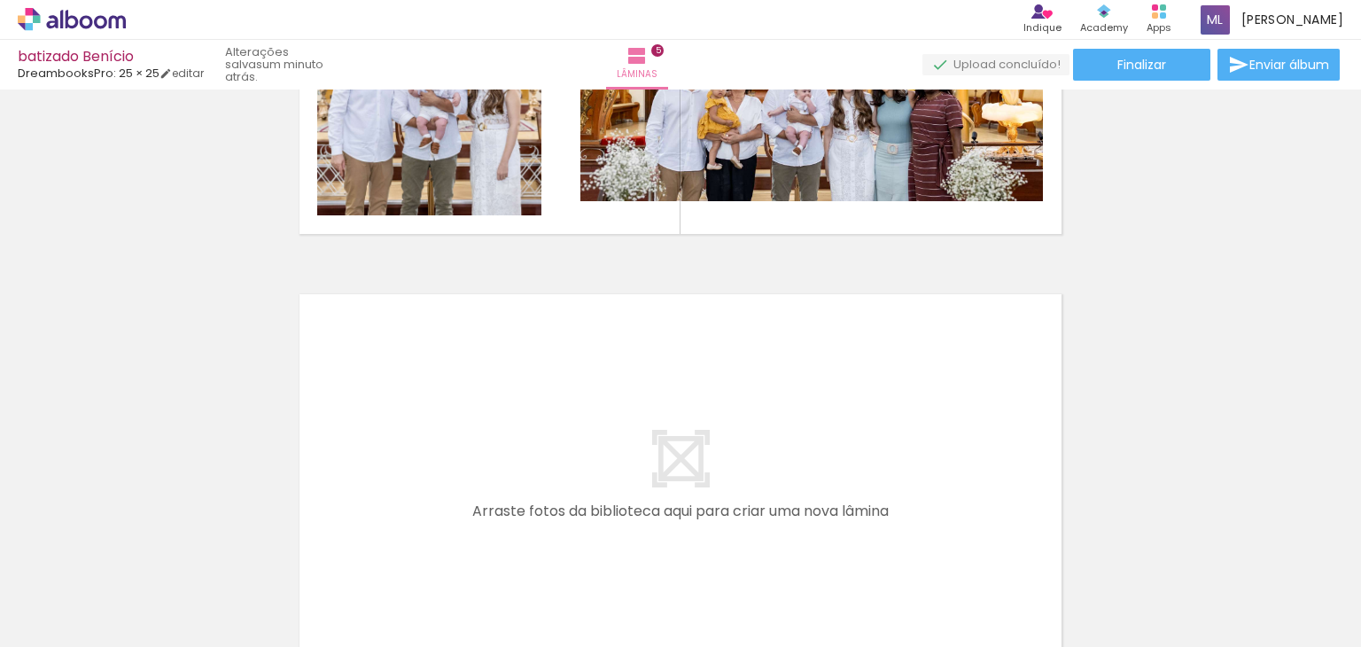
scroll to position [0, 1852]
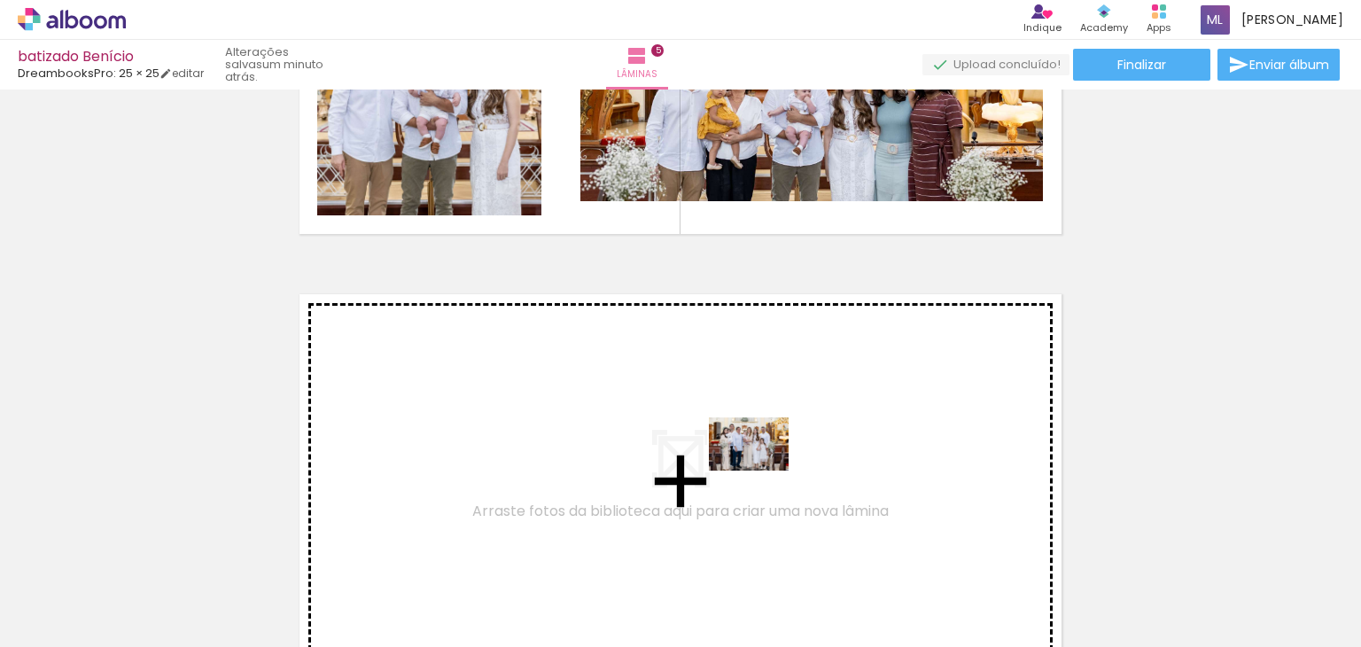
drag, startPoint x: 703, startPoint y: 592, endPoint x: 762, endPoint y: 470, distance: 135.1
click at [762, 470] on quentale-workspace at bounding box center [680, 323] width 1361 height 647
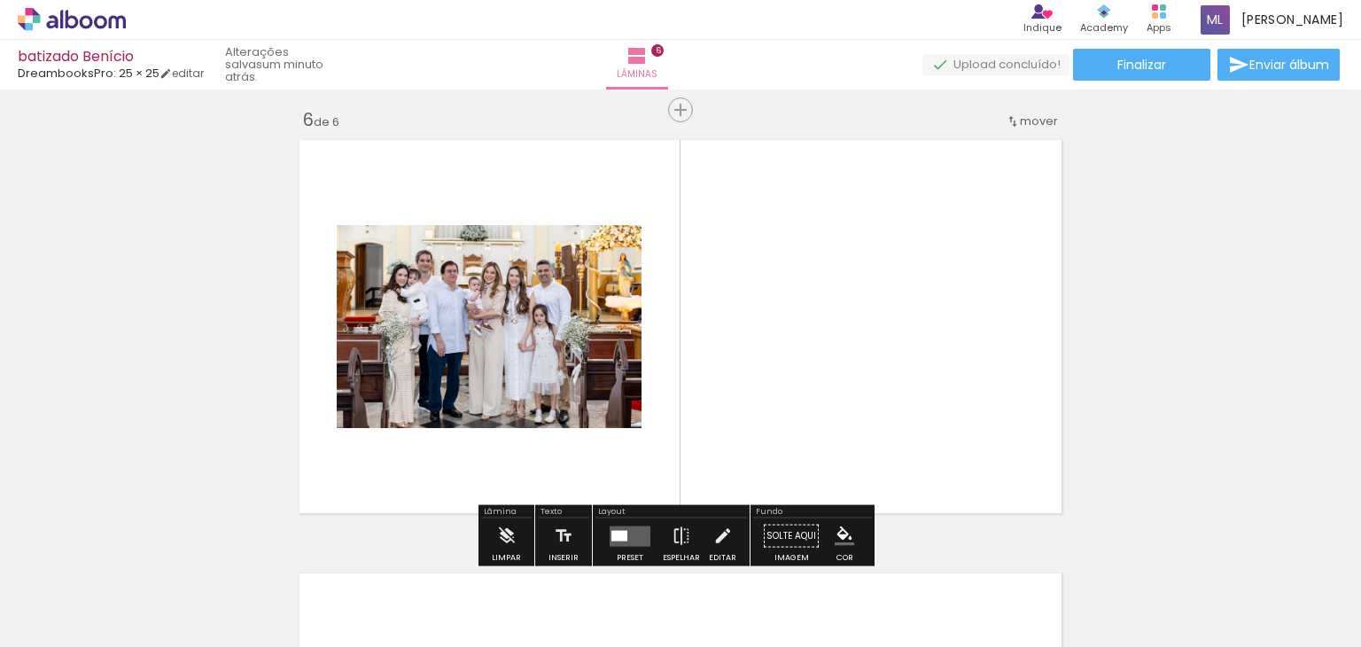
scroll to position [2188, 0]
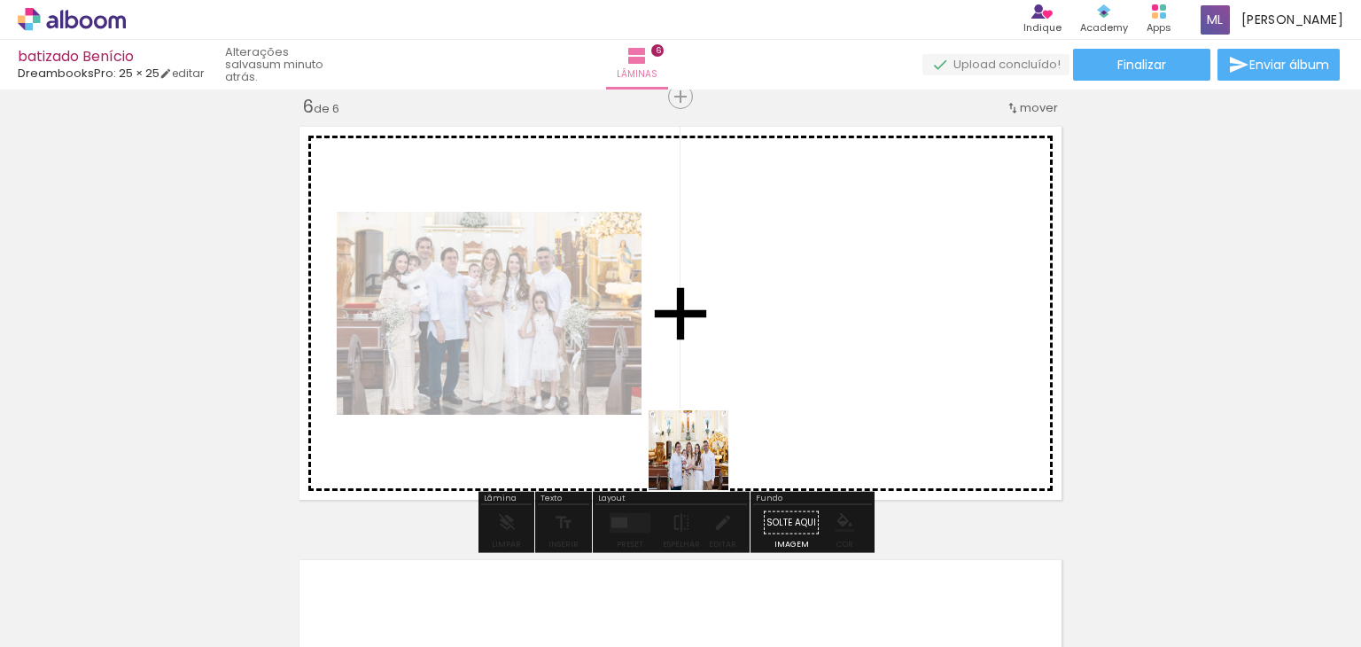
drag, startPoint x: 610, startPoint y: 605, endPoint x: 737, endPoint y: 424, distance: 220.7
click at [737, 424] on quentale-workspace at bounding box center [680, 323] width 1361 height 647
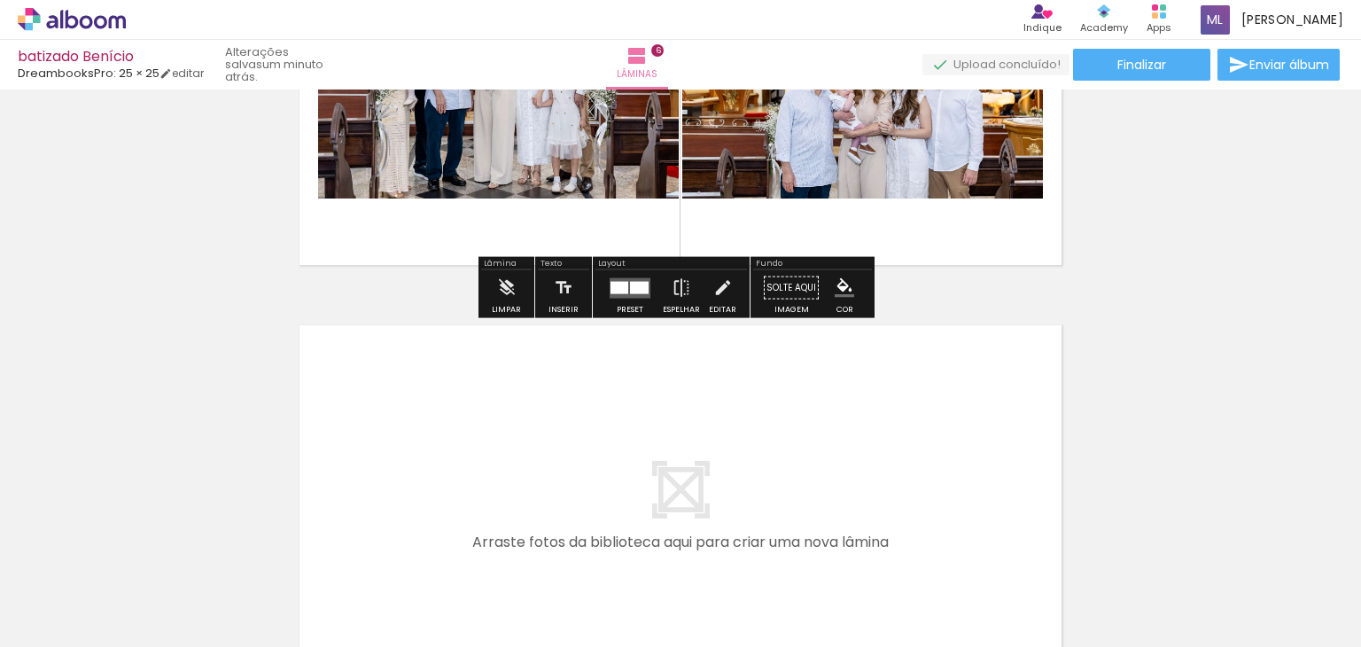
scroll to position [2454, 0]
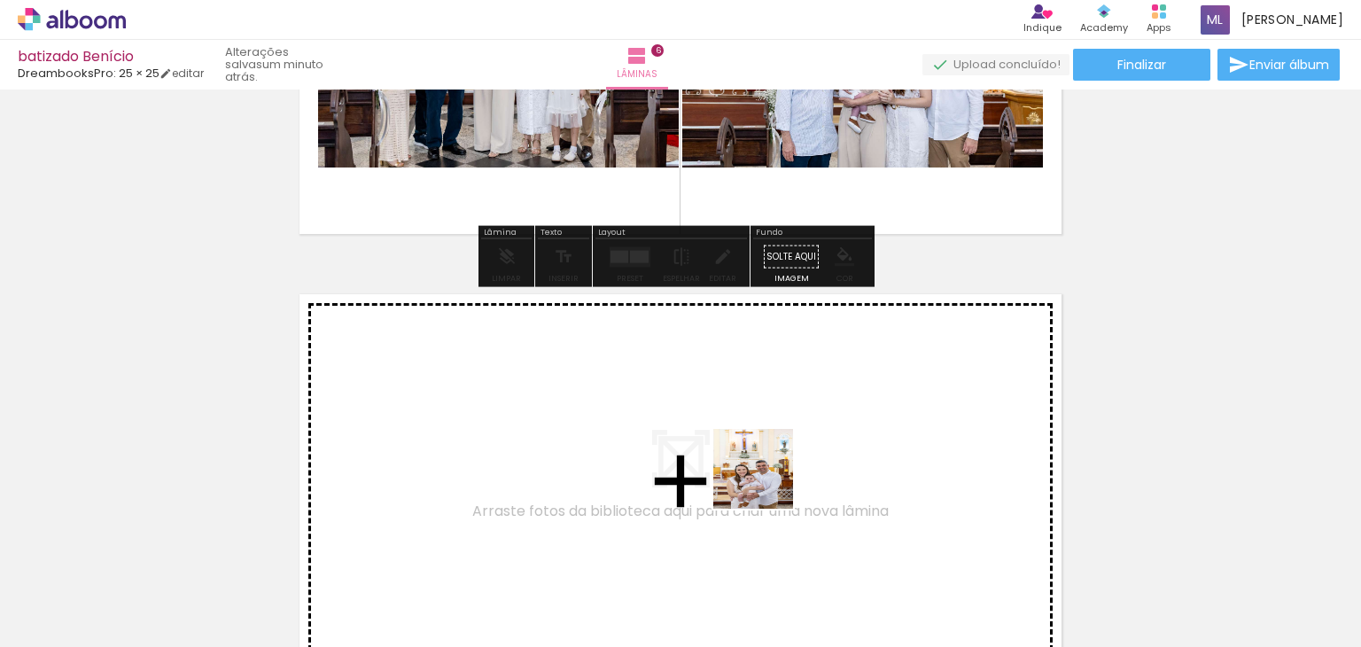
drag, startPoint x: 817, startPoint y: 600, endPoint x: 766, endPoint y: 482, distance: 128.2
click at [766, 482] on quentale-workspace at bounding box center [680, 323] width 1361 height 647
